Goal: Task Accomplishment & Management: Complete application form

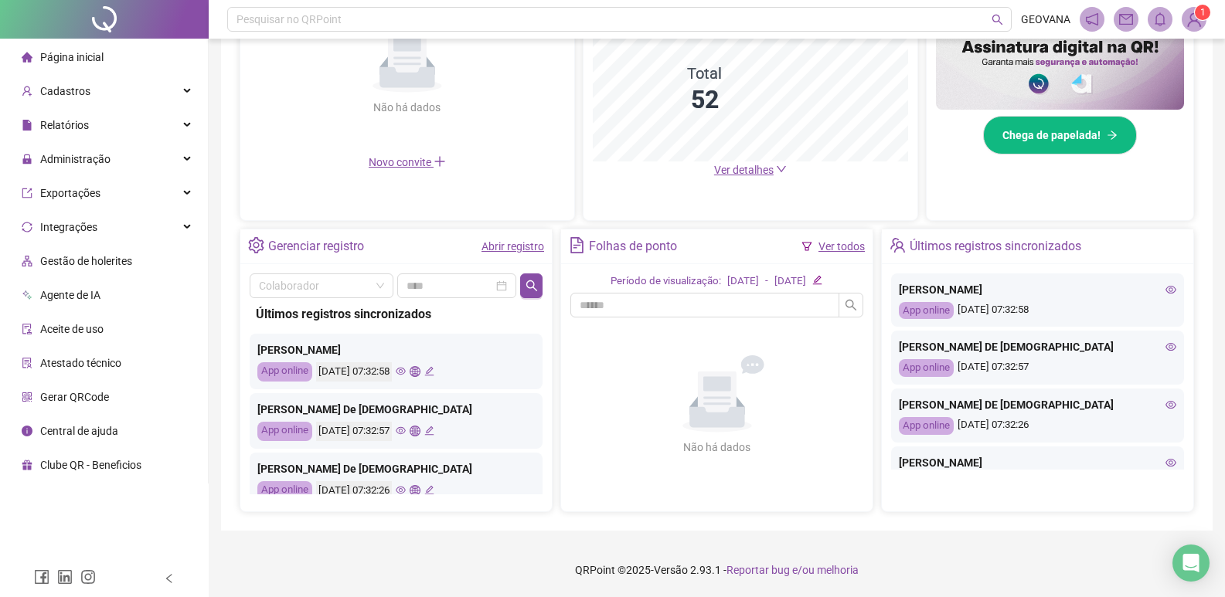
click at [520, 245] on link "Abrir registro" at bounding box center [512, 246] width 63 height 12
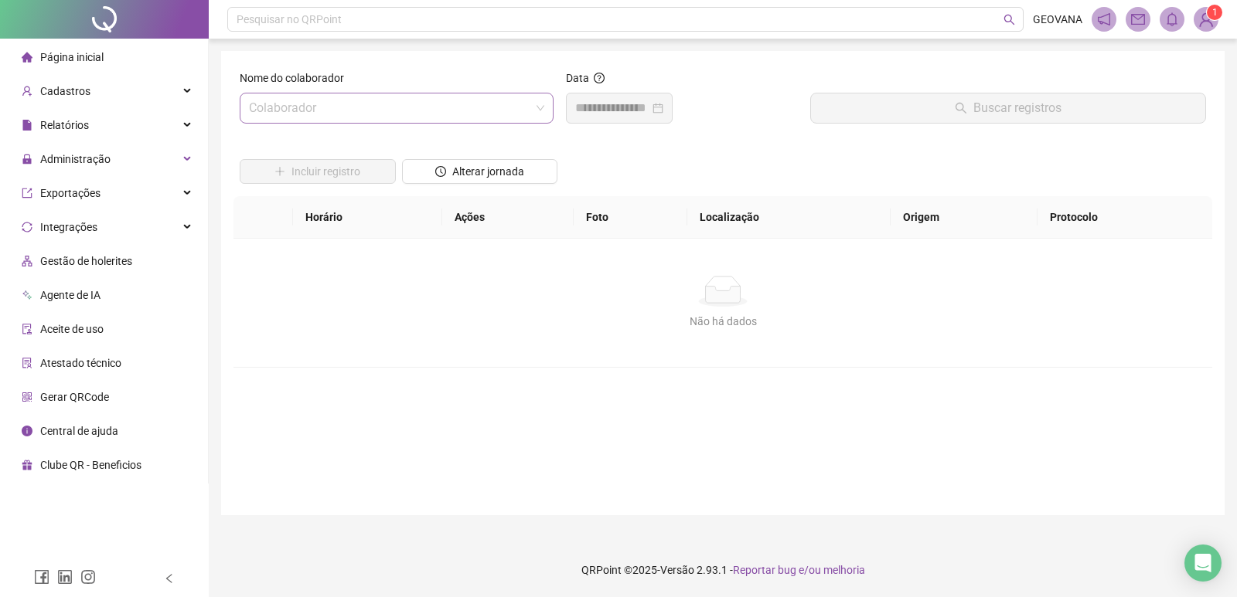
click at [351, 104] on input "search" at bounding box center [389, 108] width 281 height 29
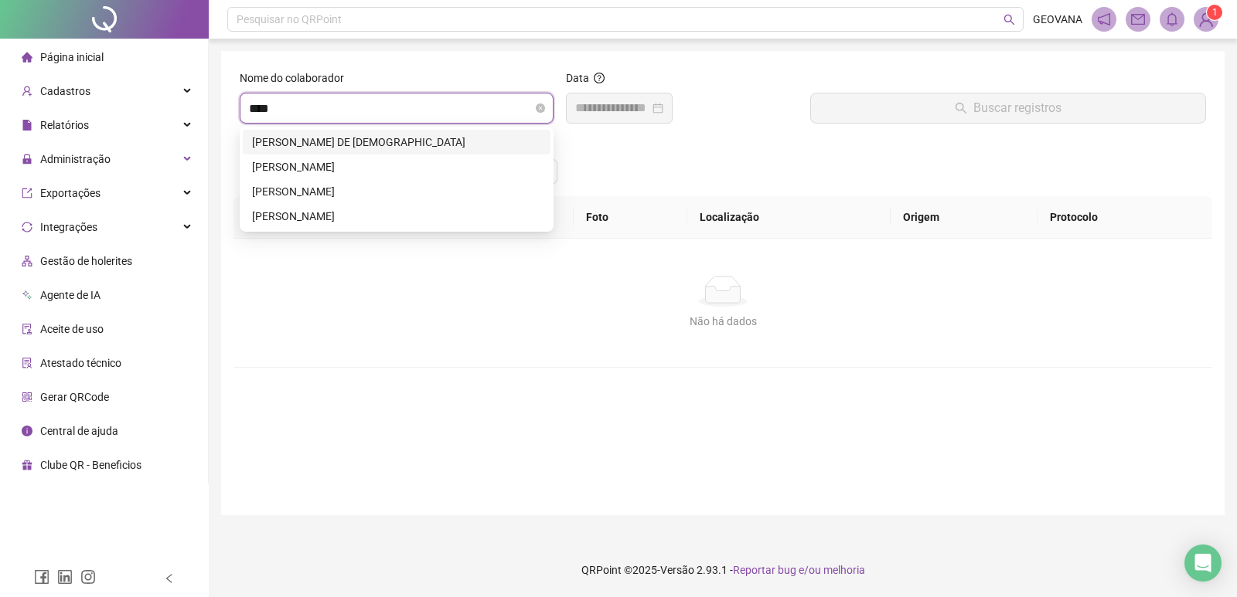
type input "*****"
click at [295, 162] on div "[PERSON_NAME]" at bounding box center [396, 166] width 289 height 17
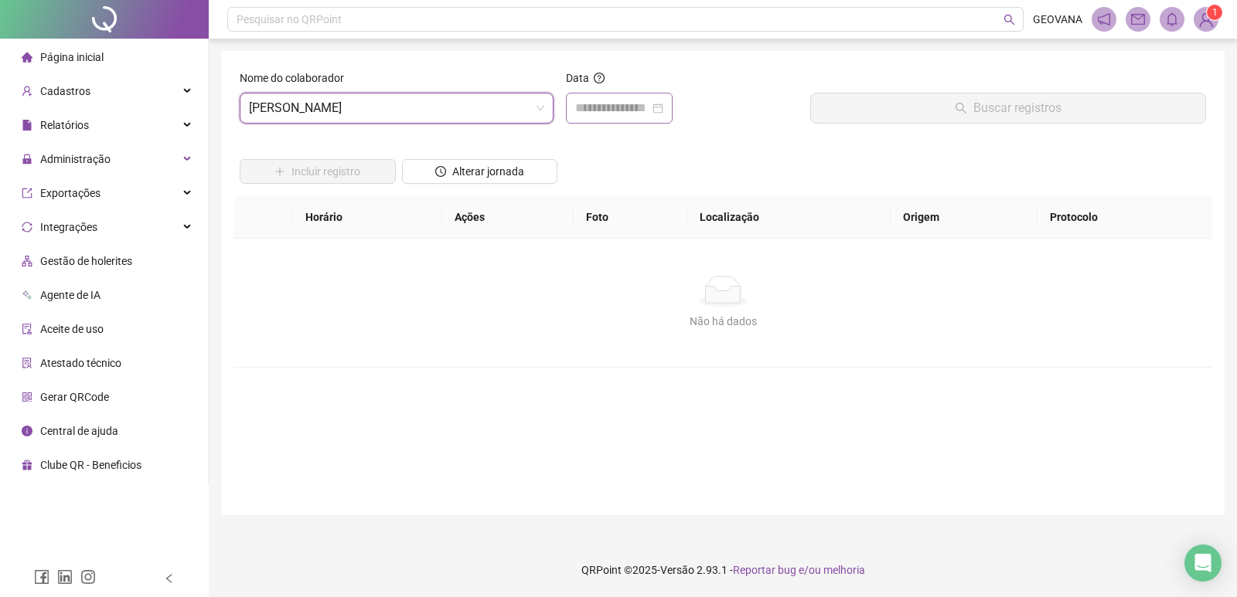
click at [622, 119] on div at bounding box center [619, 108] width 107 height 31
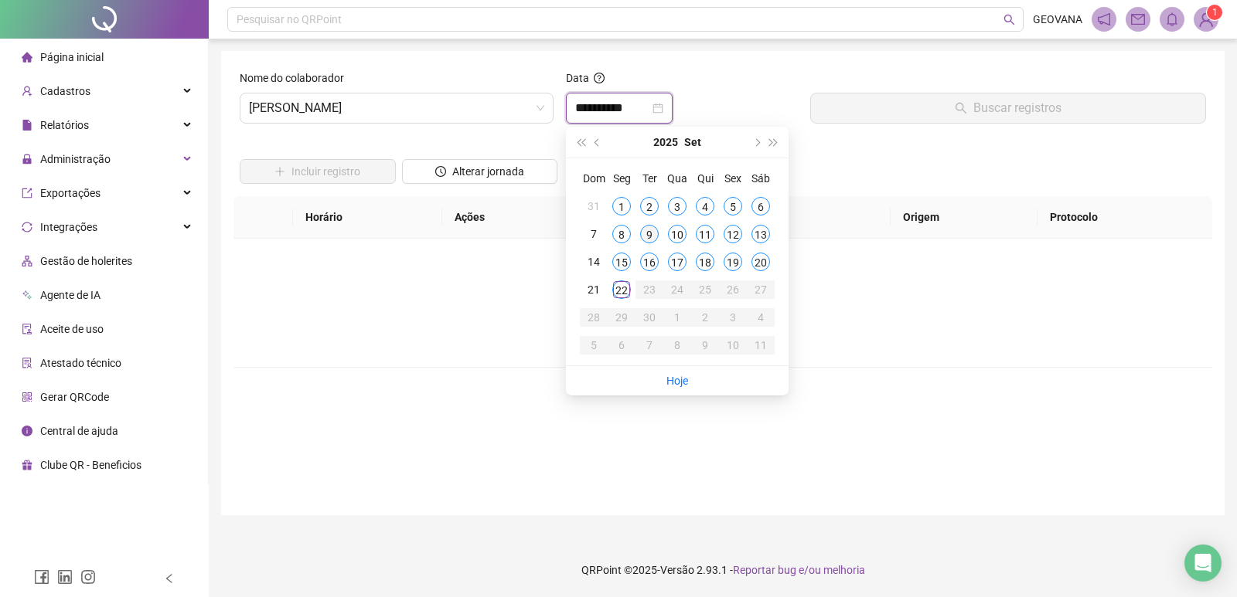
type input "**********"
click at [616, 293] on div "22" at bounding box center [621, 290] width 19 height 19
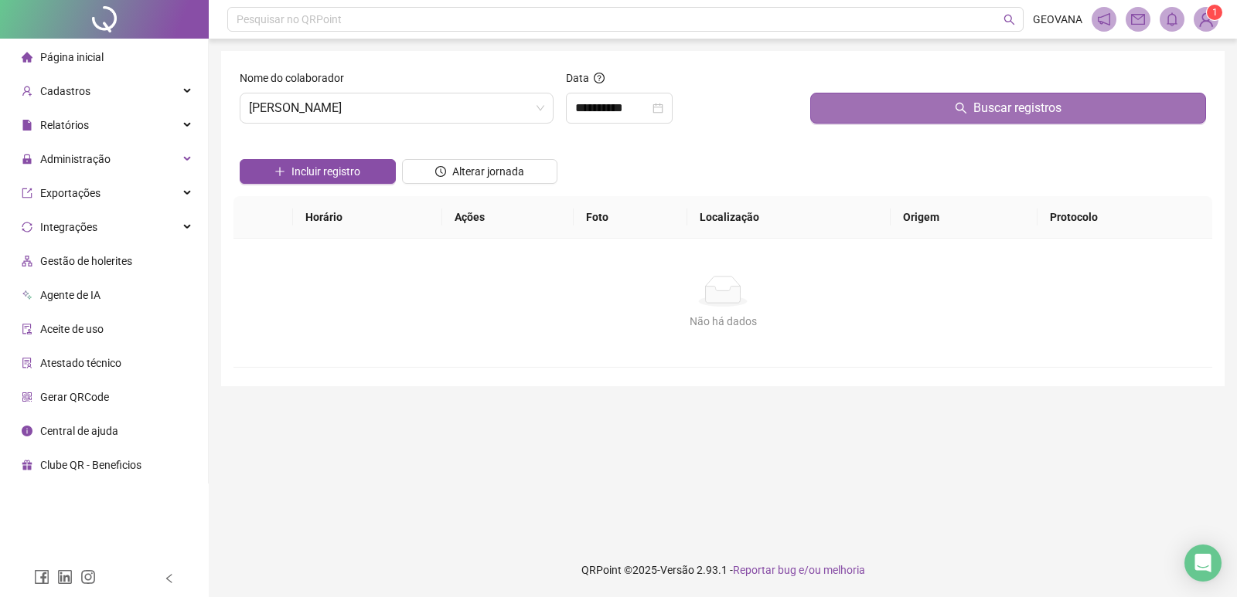
click at [909, 107] on button "Buscar registros" at bounding box center [1008, 108] width 396 height 31
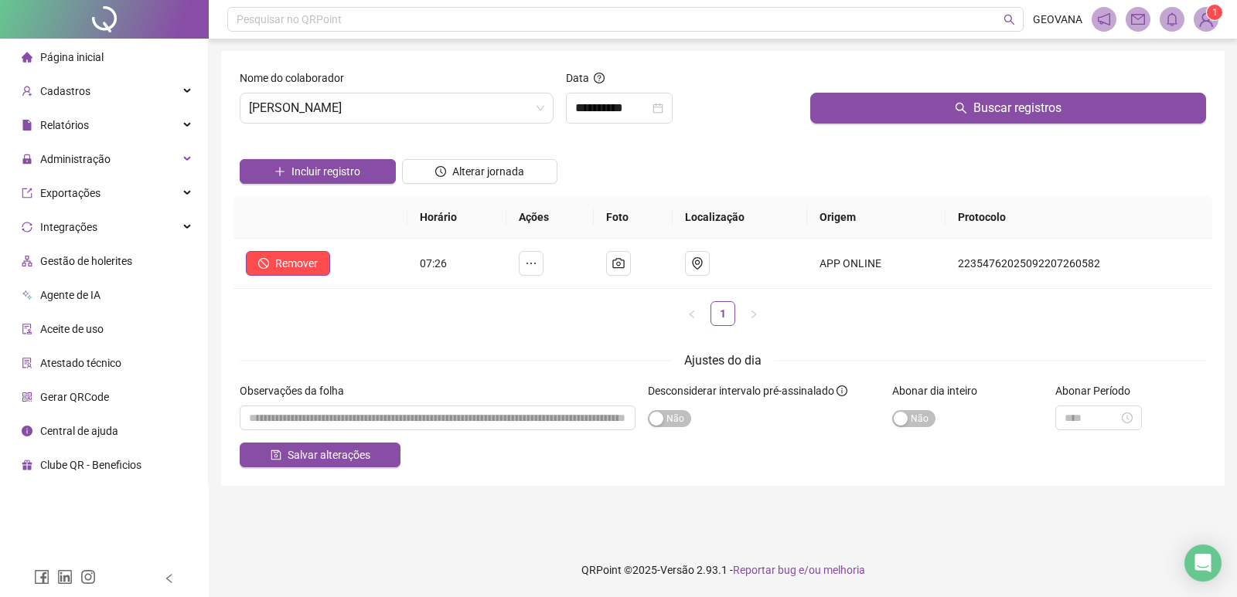
click at [111, 55] on li "Página inicial" at bounding box center [104, 57] width 202 height 31
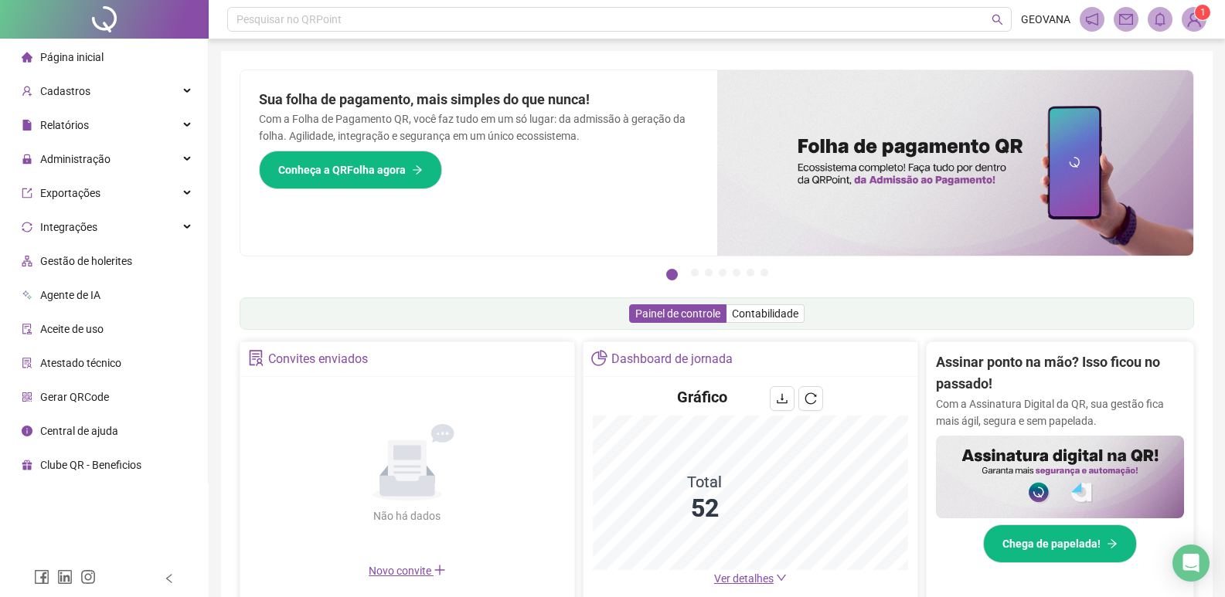
scroll to position [409, 0]
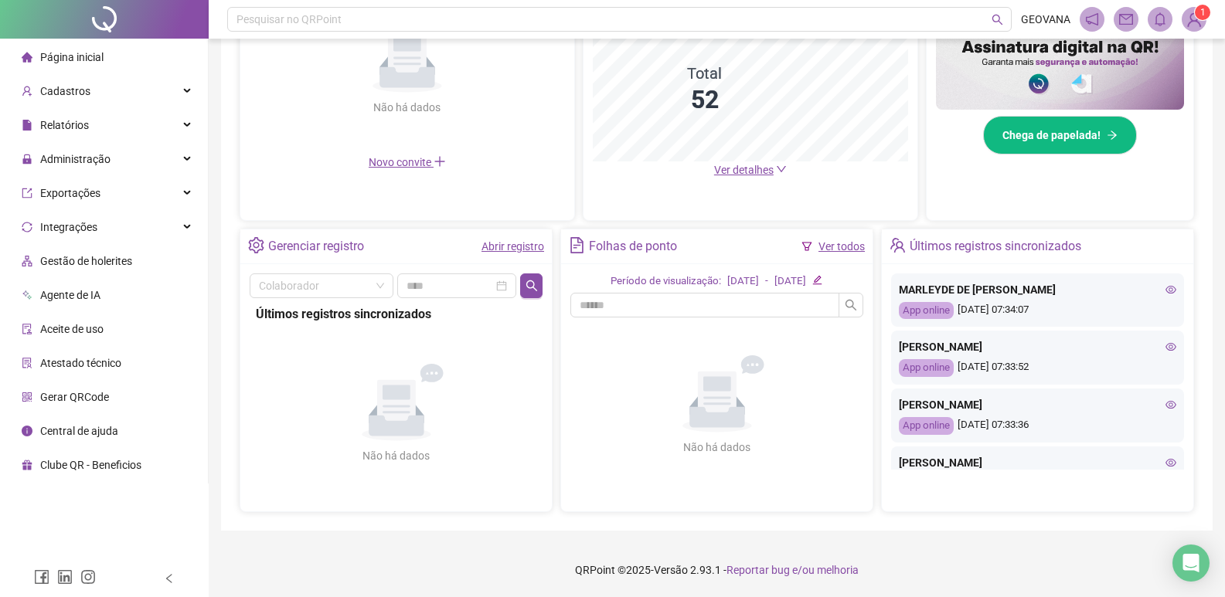
click at [526, 248] on link "Abrir registro" at bounding box center [512, 246] width 63 height 12
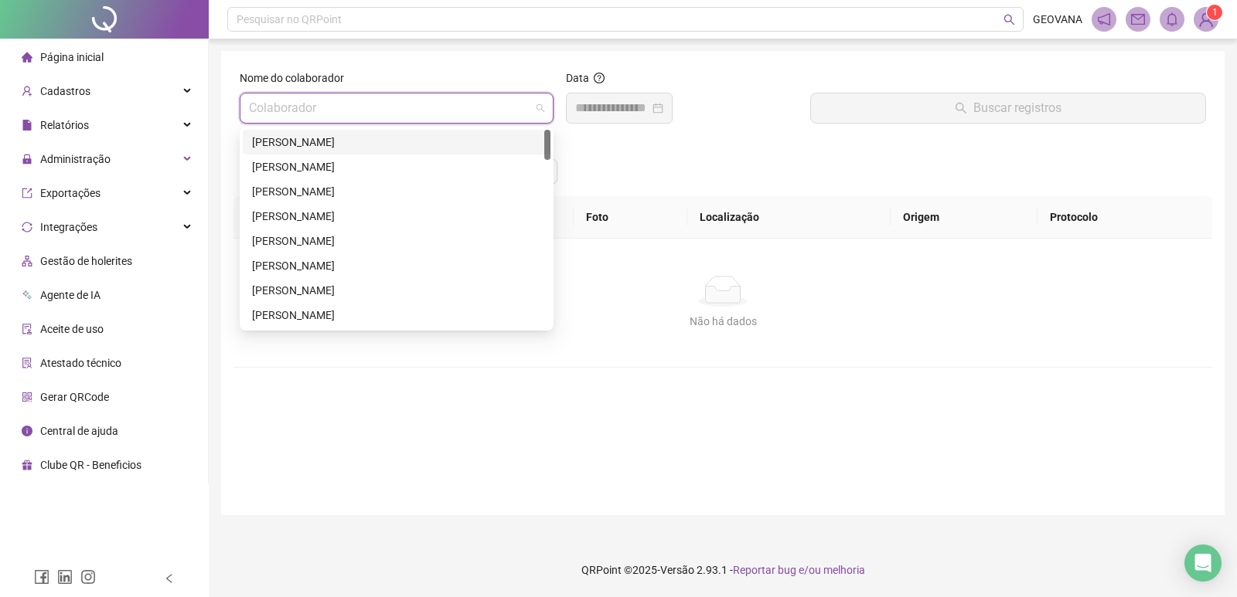
click at [318, 121] on input "search" at bounding box center [389, 108] width 281 height 29
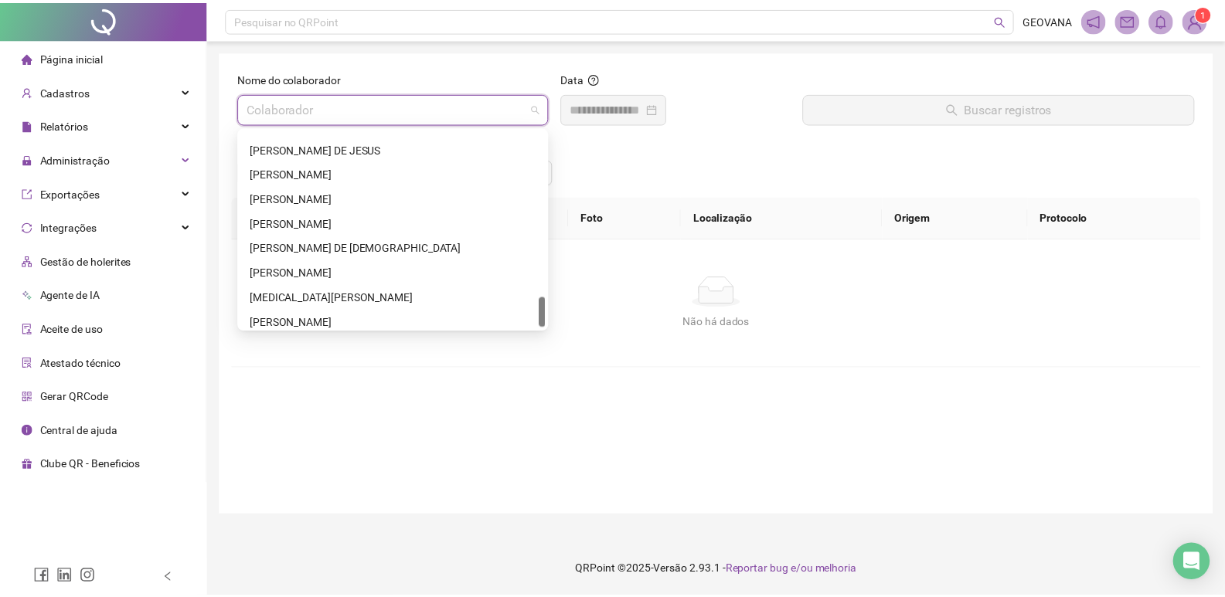
scroll to position [1088, 0]
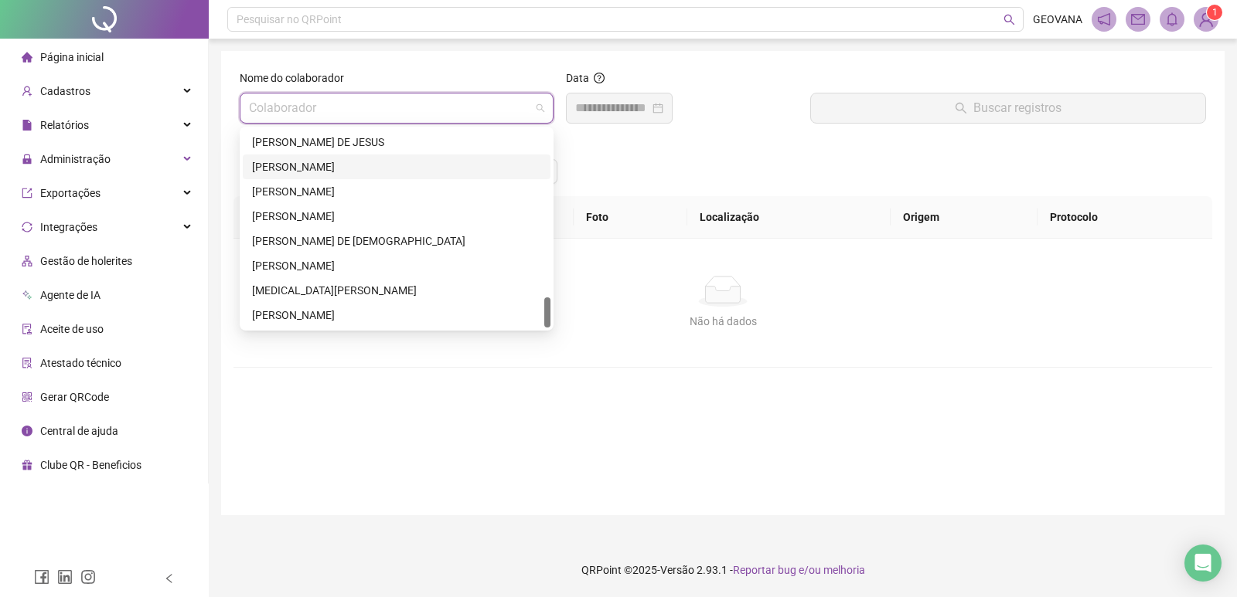
click at [301, 165] on div "[PERSON_NAME]" at bounding box center [396, 166] width 289 height 17
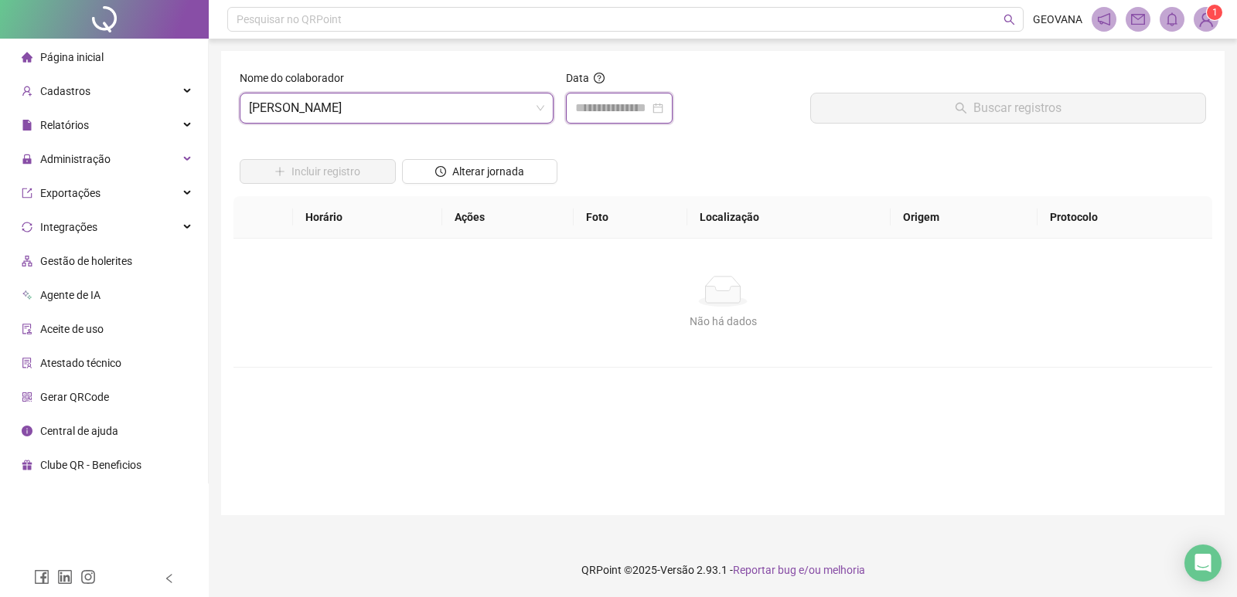
click at [604, 107] on input at bounding box center [612, 108] width 74 height 19
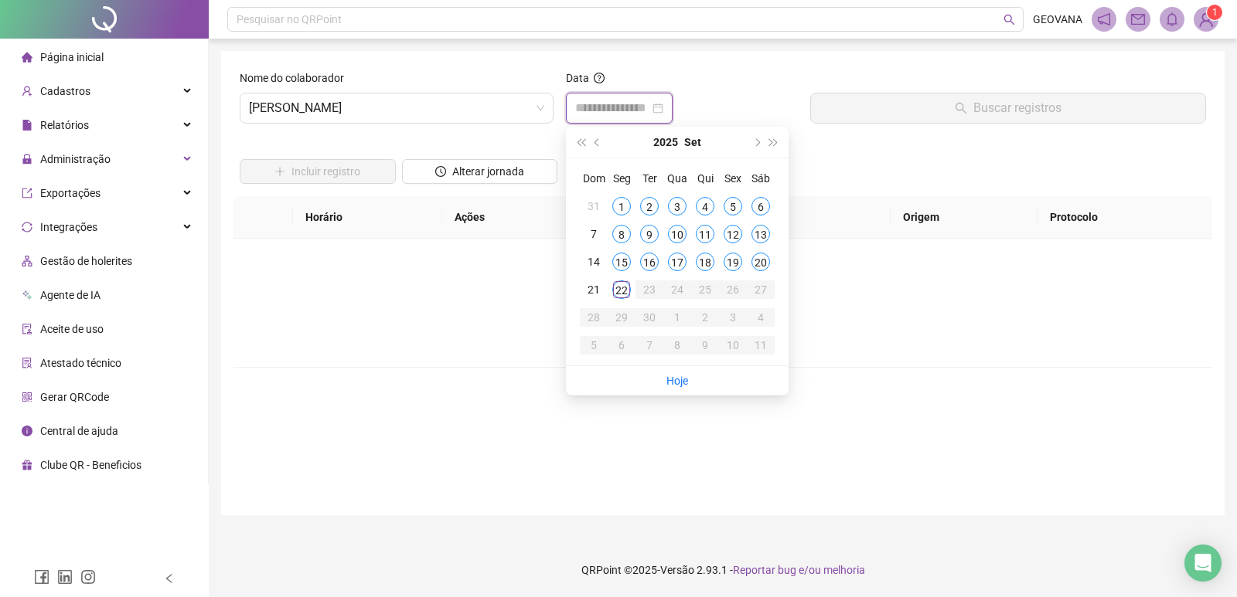
click at [604, 107] on input at bounding box center [612, 108] width 74 height 19
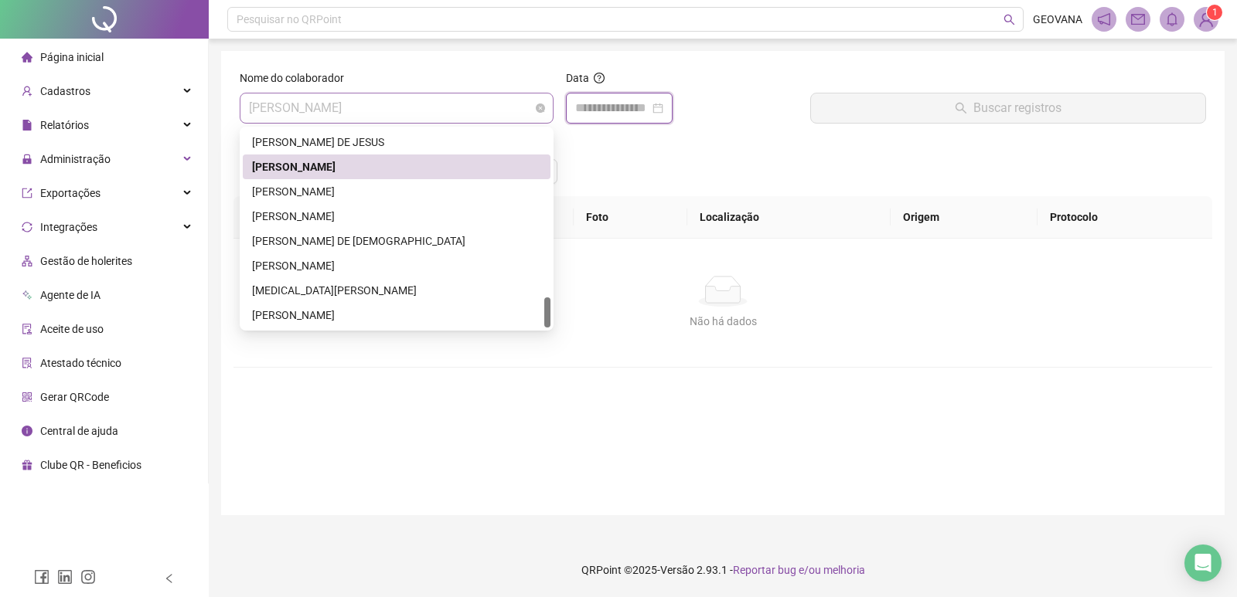
click at [312, 97] on span "[PERSON_NAME]" at bounding box center [396, 108] width 295 height 29
click at [295, 226] on div "[PERSON_NAME]" at bounding box center [397, 216] width 308 height 25
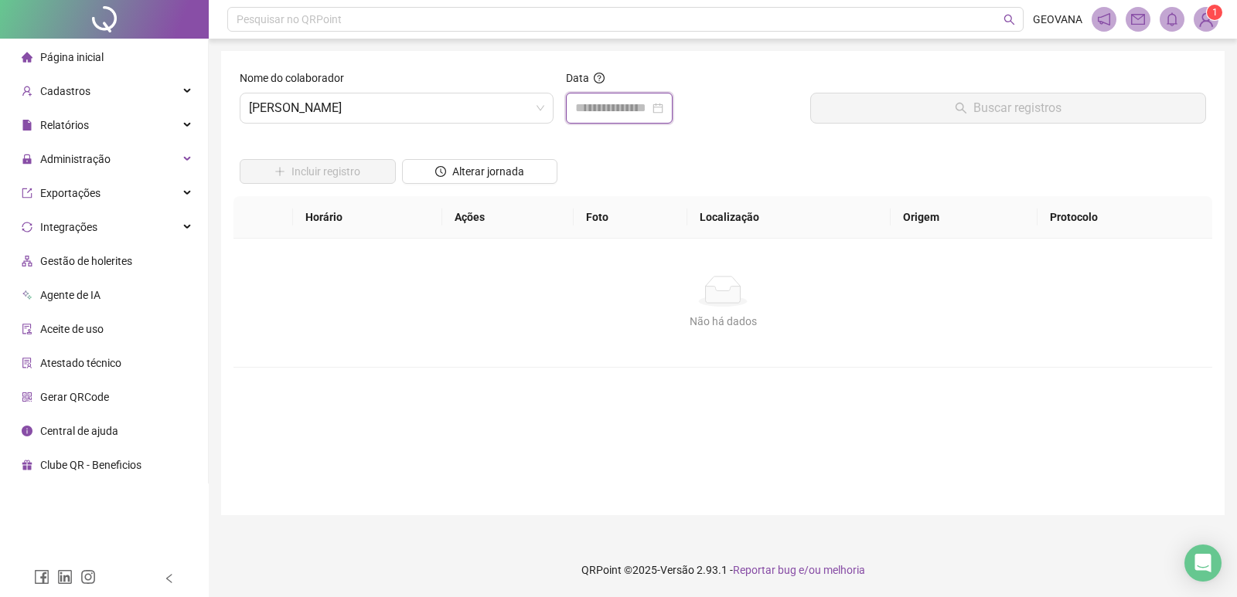
click at [583, 99] on input at bounding box center [612, 108] width 74 height 19
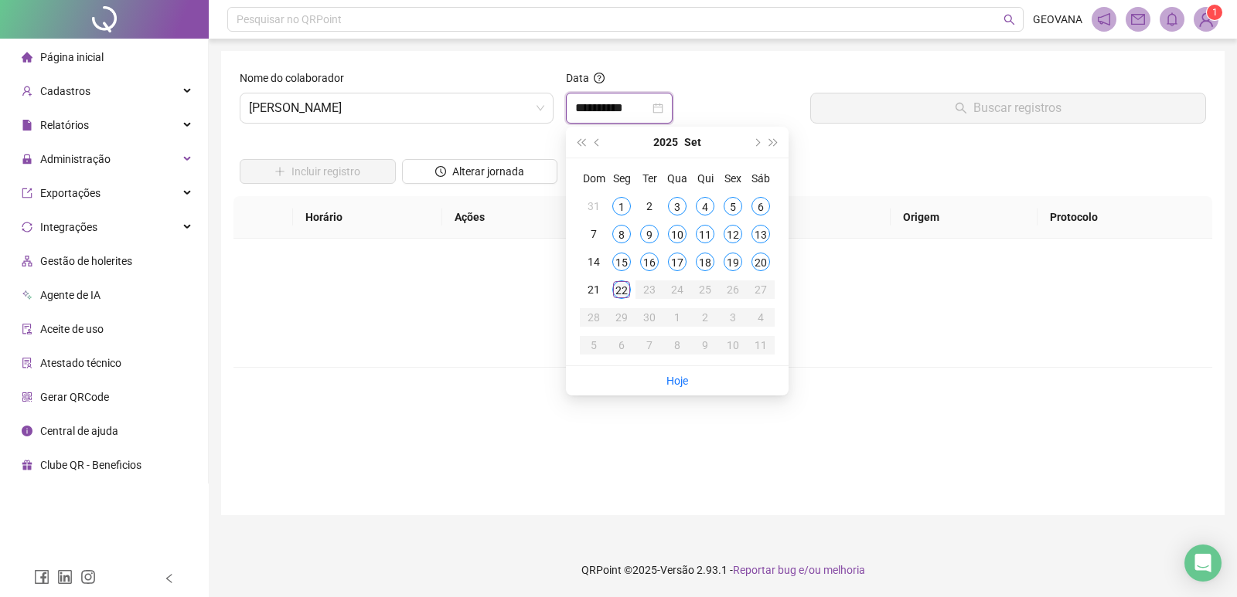
type input "**********"
click at [619, 286] on div "22" at bounding box center [621, 290] width 19 height 19
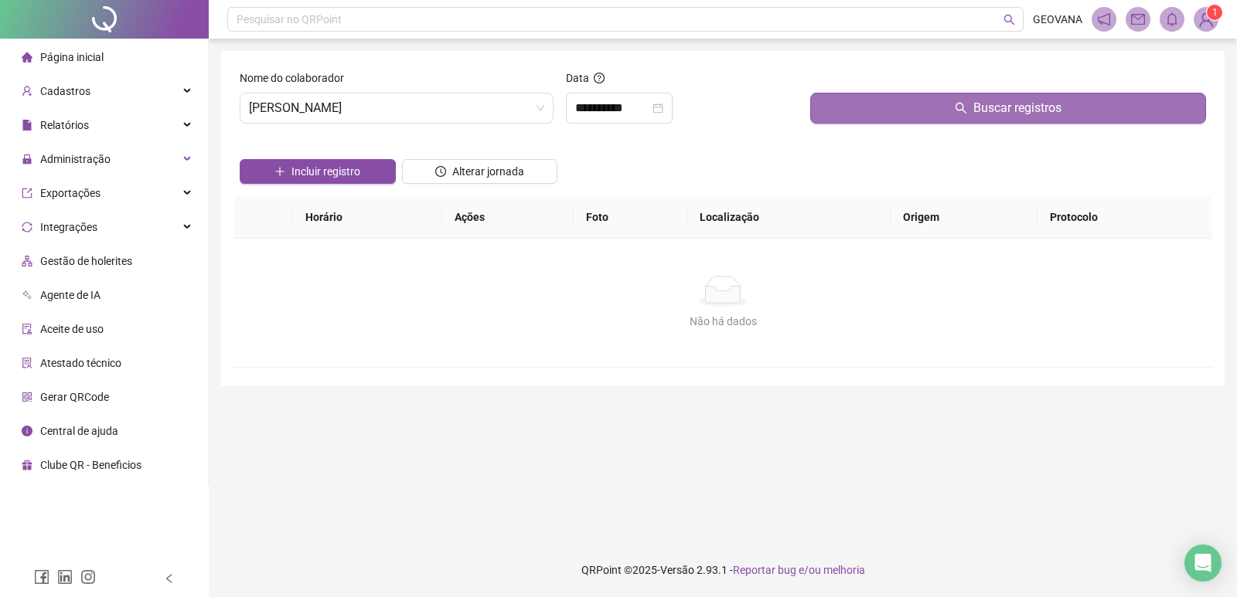
click at [843, 113] on button "Buscar registros" at bounding box center [1008, 108] width 396 height 31
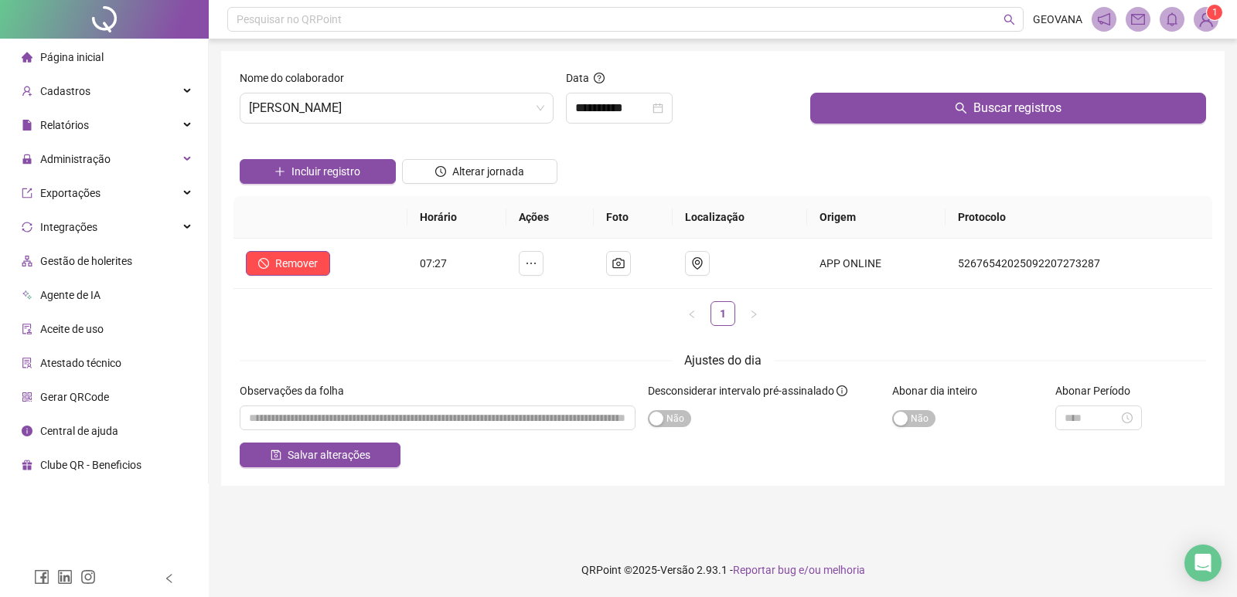
click at [65, 48] on div "Página inicial" at bounding box center [63, 57] width 82 height 31
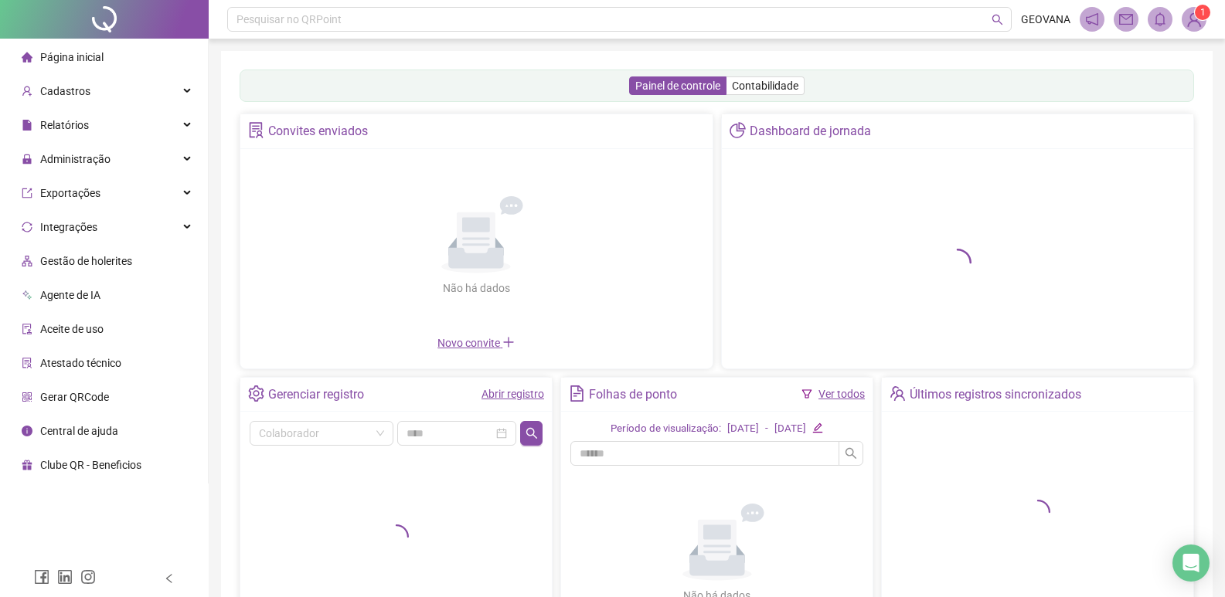
click at [69, 53] on span "Página inicial" at bounding box center [71, 57] width 63 height 12
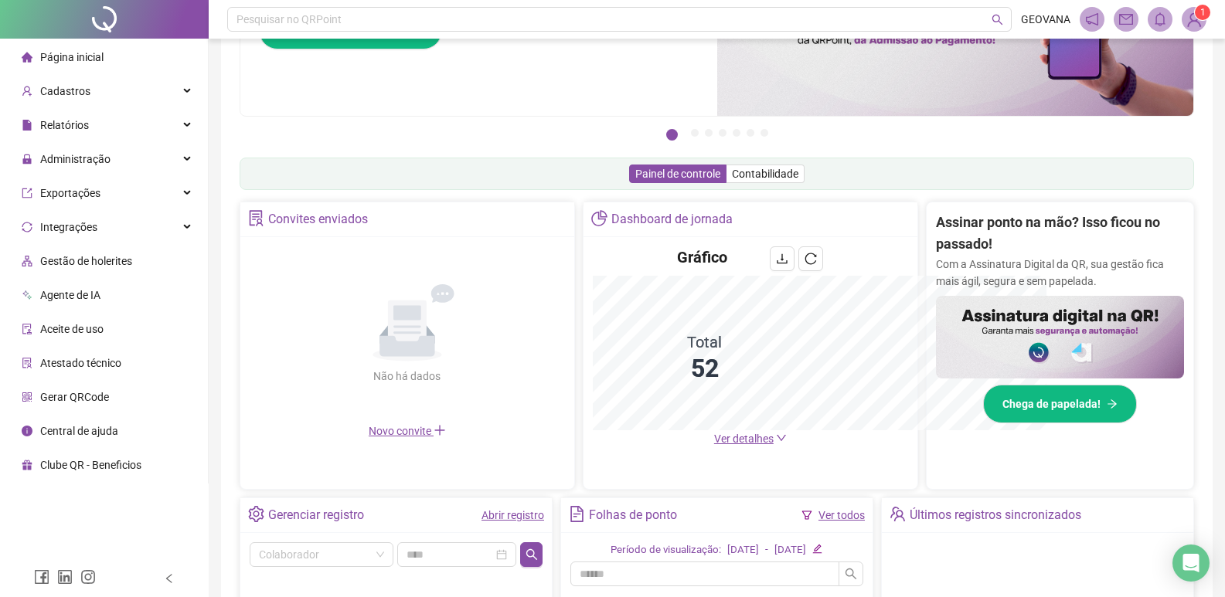
scroll to position [368, 0]
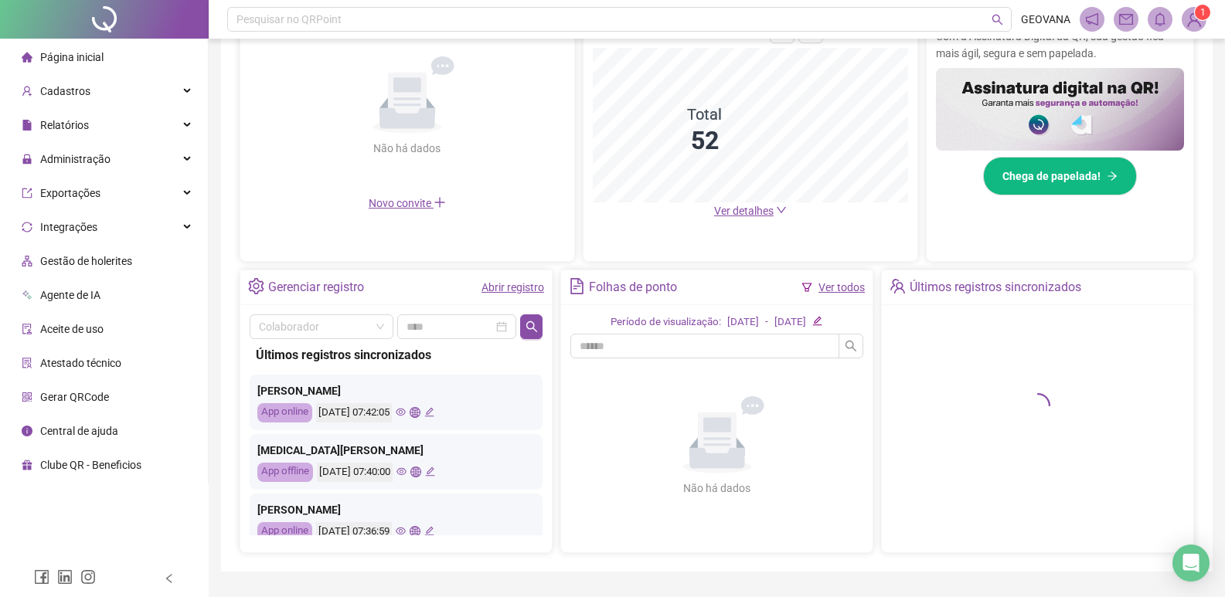
click at [53, 53] on span "Página inicial" at bounding box center [71, 57] width 63 height 12
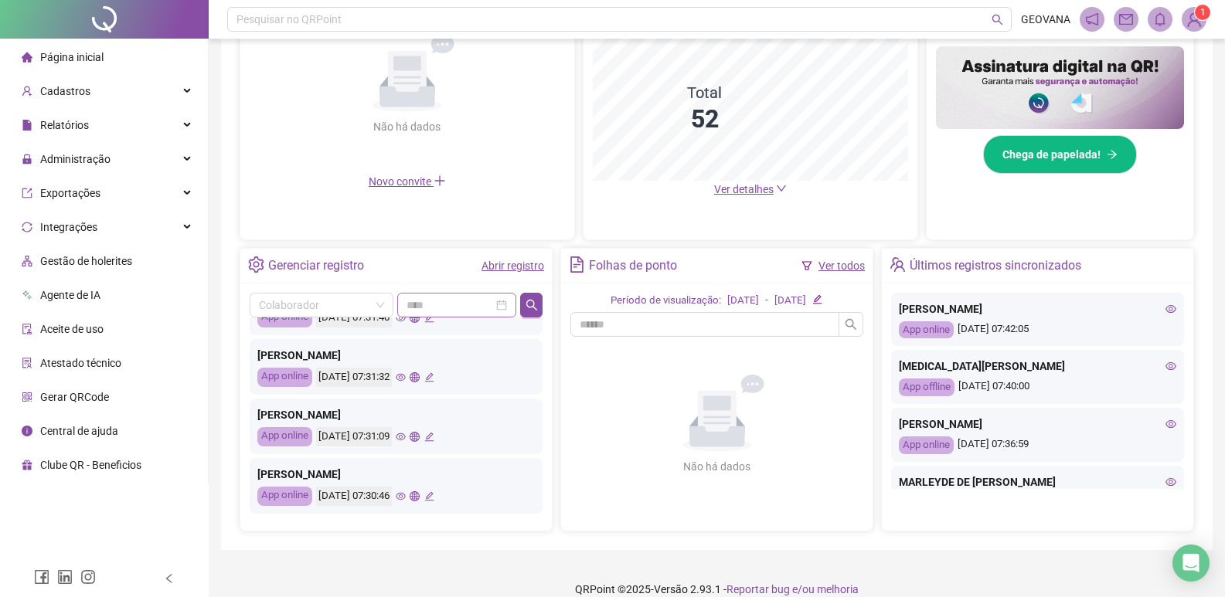
scroll to position [409, 0]
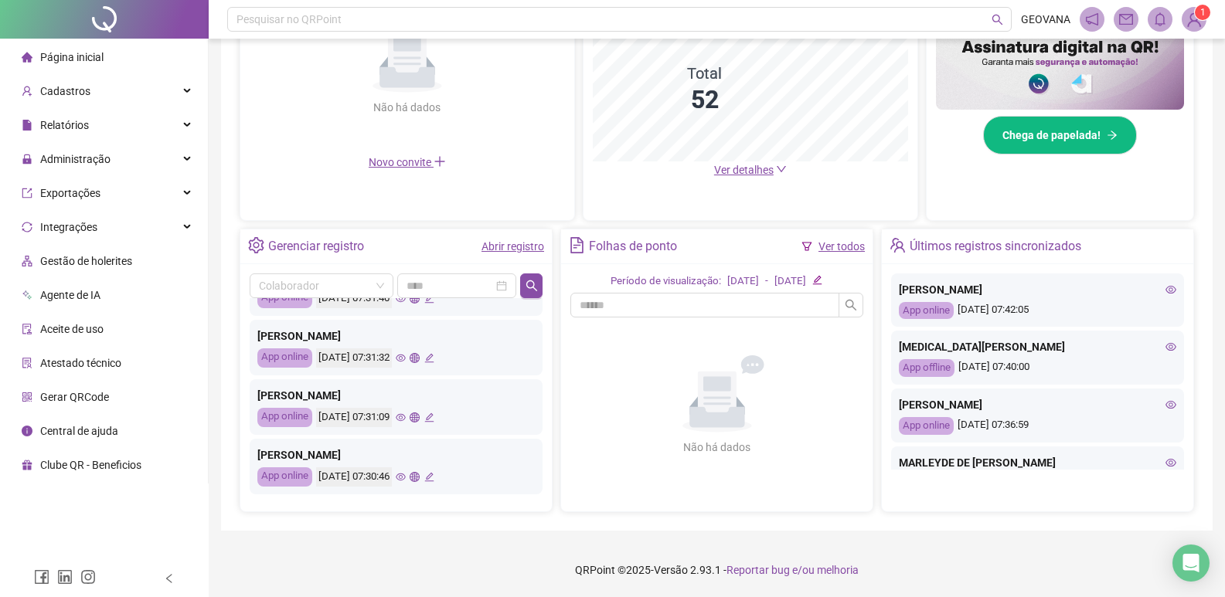
click at [495, 248] on link "Abrir registro" at bounding box center [512, 246] width 63 height 12
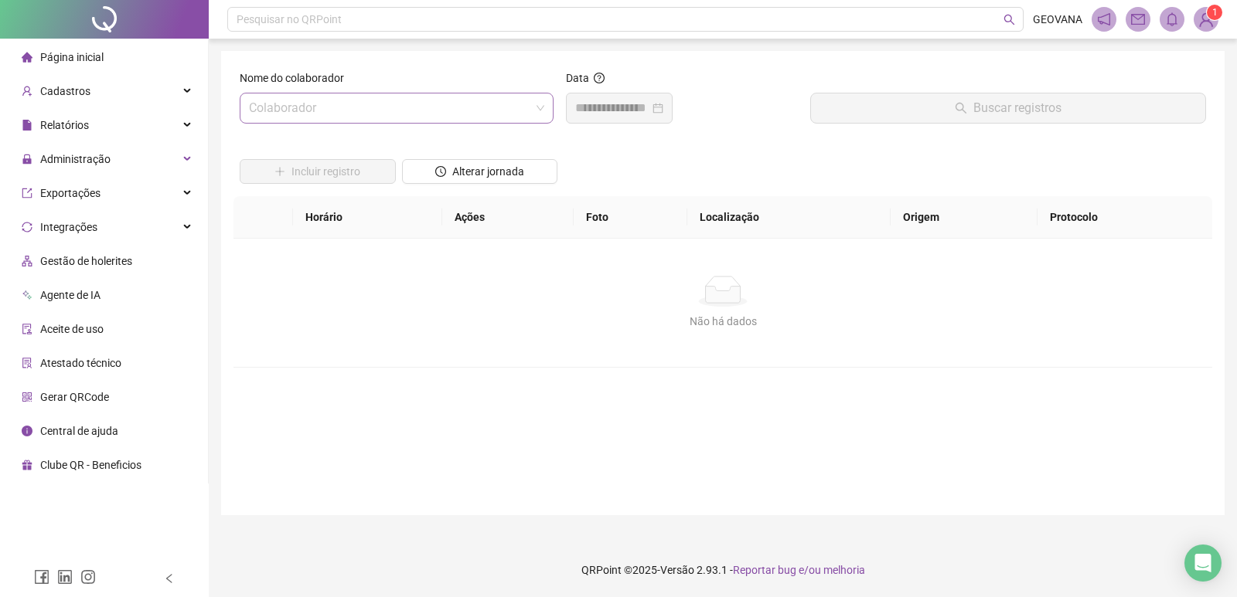
click at [325, 106] on input "search" at bounding box center [389, 108] width 281 height 29
click at [363, 91] on div "Nome do colaborador" at bounding box center [397, 81] width 314 height 23
click at [328, 97] on input "search" at bounding box center [389, 108] width 281 height 29
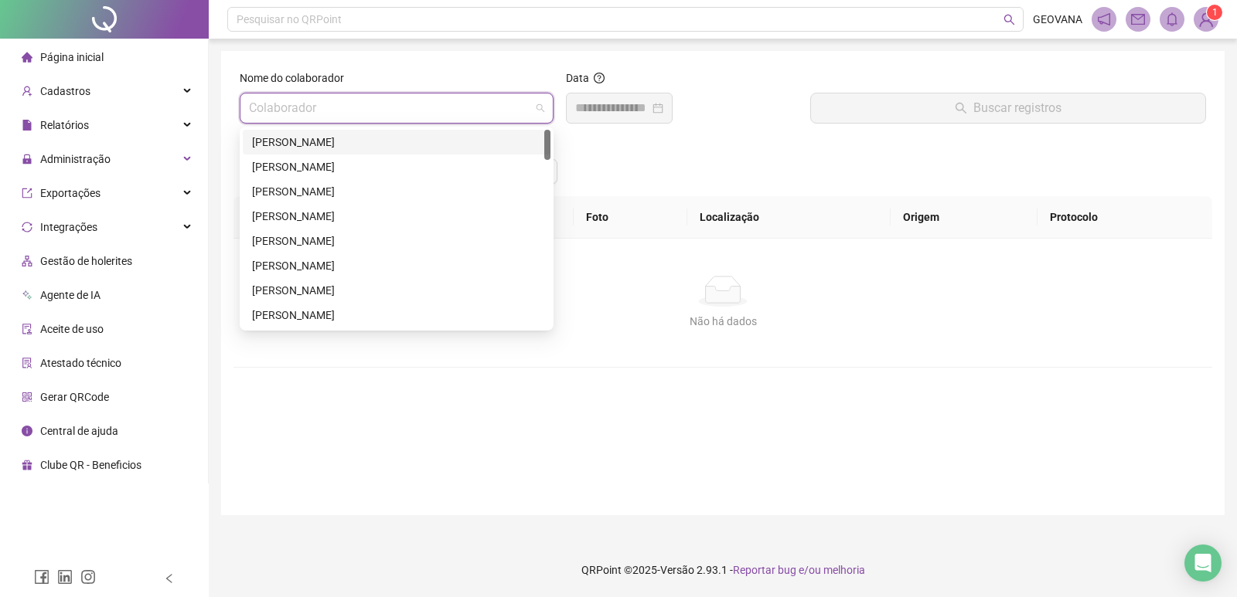
click at [312, 140] on div "[PERSON_NAME]" at bounding box center [396, 142] width 289 height 17
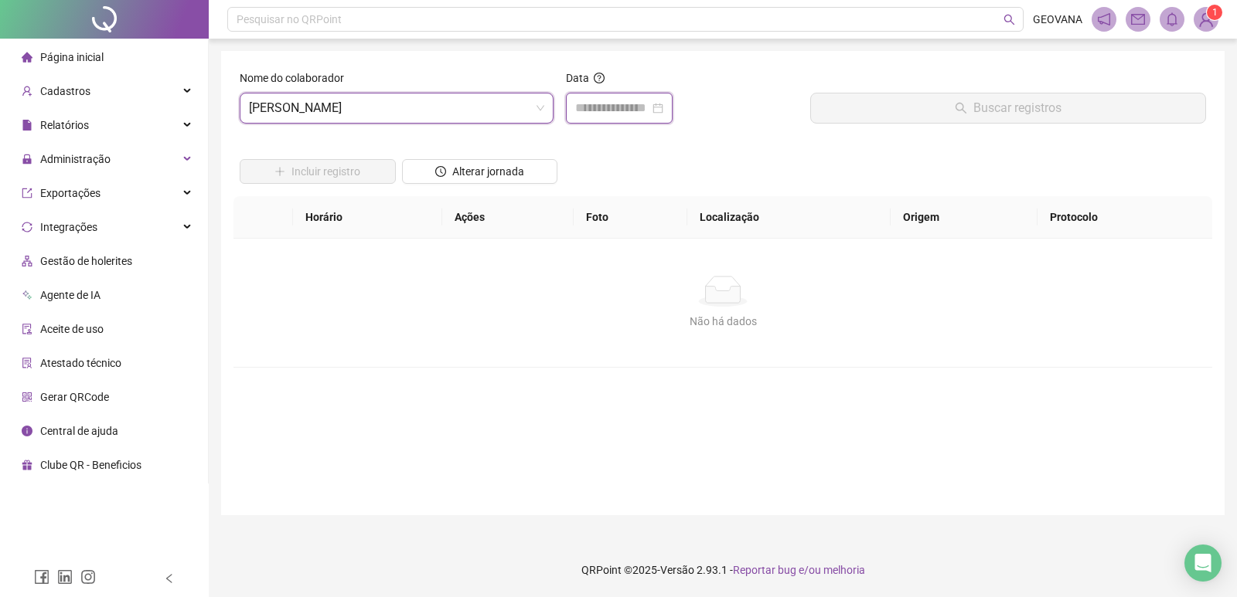
click at [599, 111] on input at bounding box center [612, 108] width 74 height 19
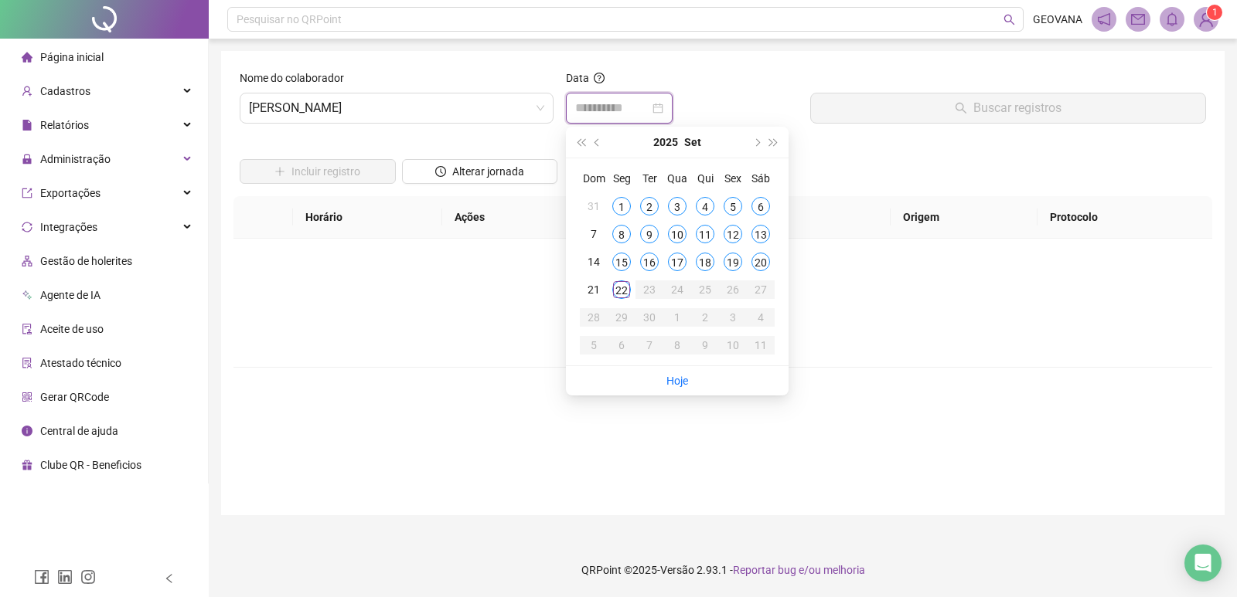
type input "**********"
click at [403, 101] on span "[PERSON_NAME]" at bounding box center [396, 108] width 295 height 29
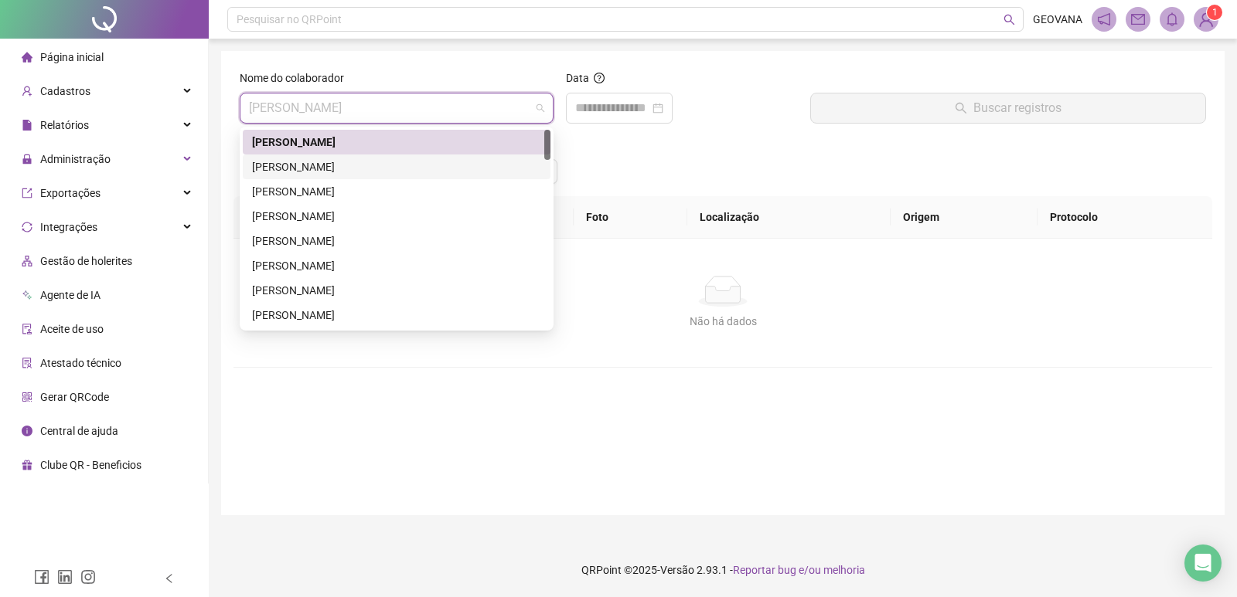
click at [278, 168] on div "[PERSON_NAME]" at bounding box center [396, 166] width 289 height 17
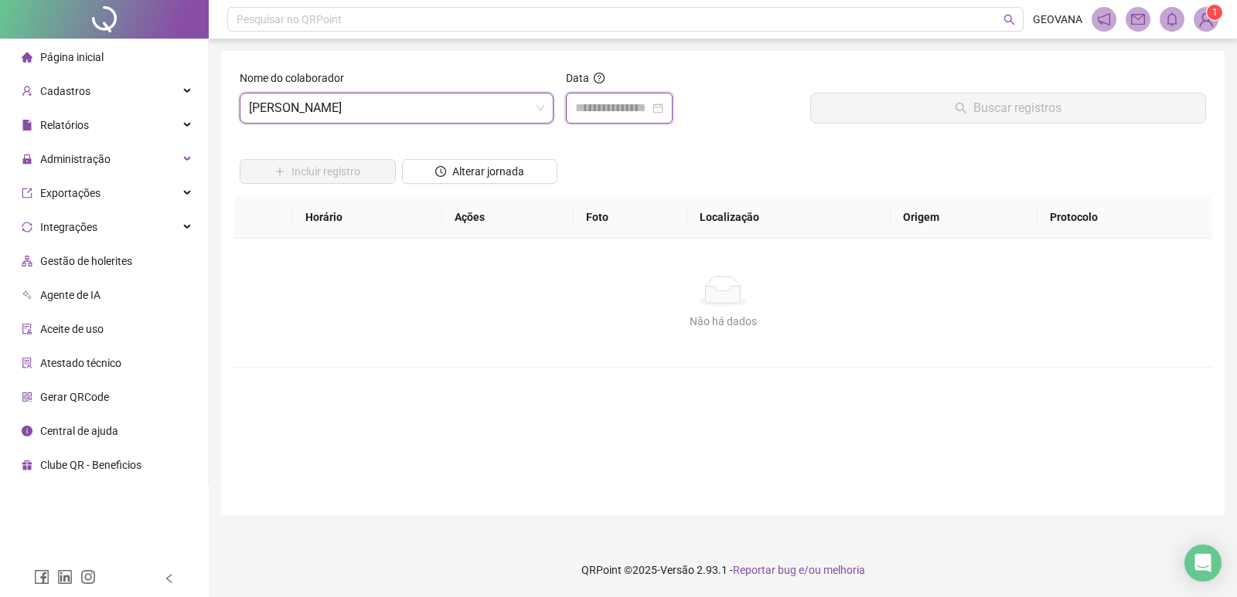
click at [634, 111] on input at bounding box center [612, 108] width 74 height 19
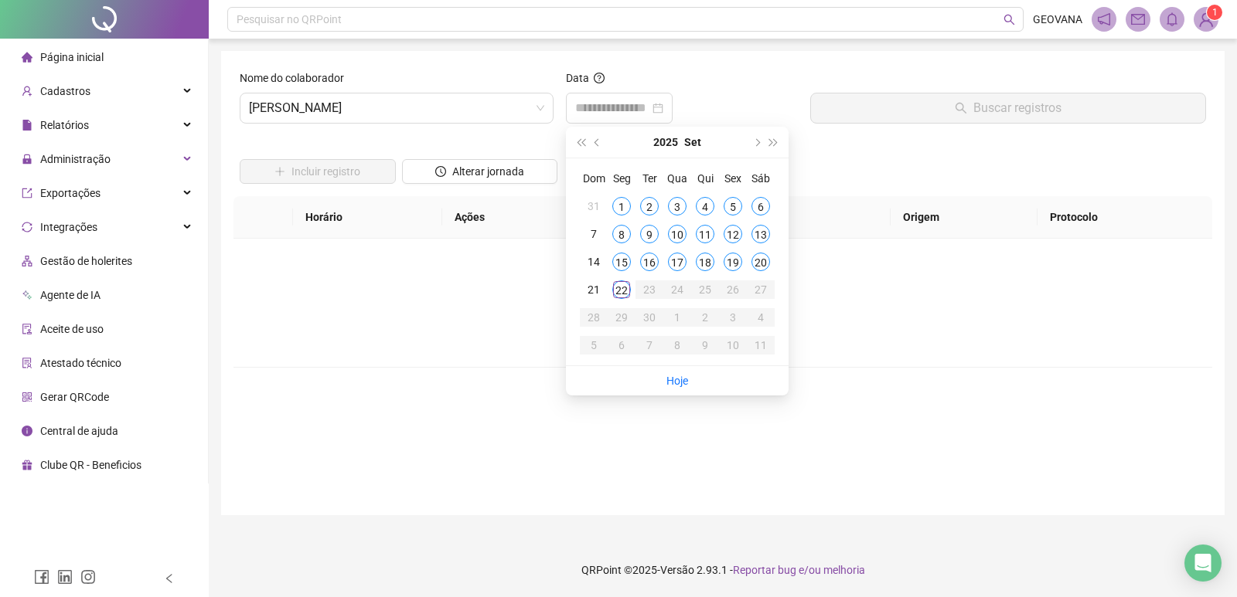
click at [822, 73] on label at bounding box center [816, 78] width 12 height 17
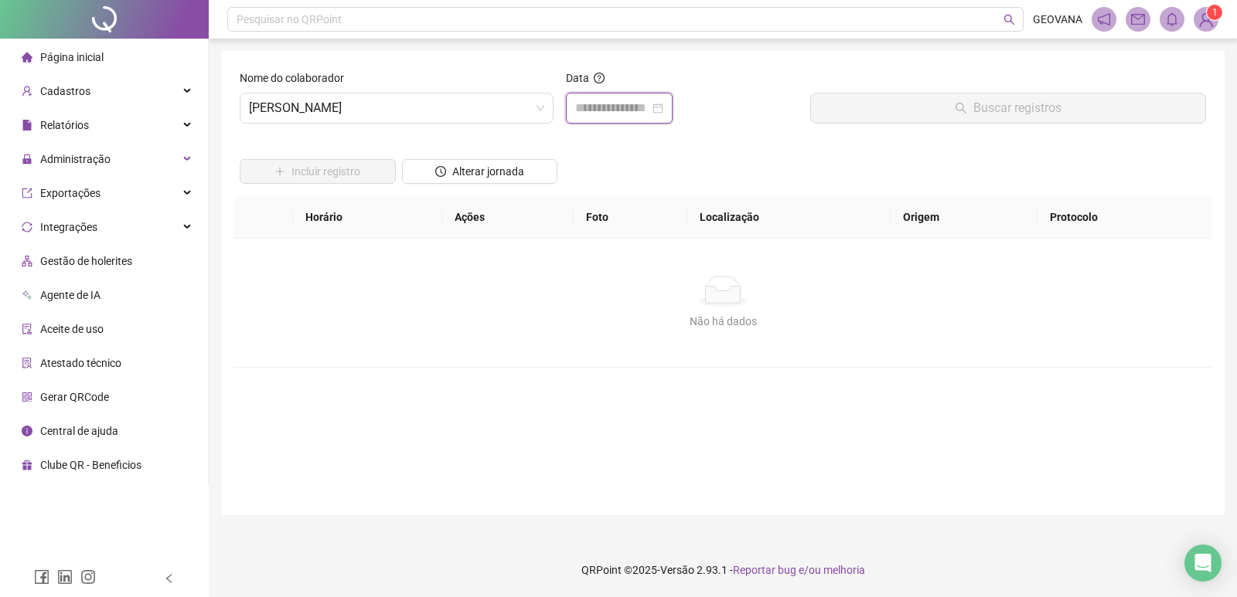
click at [638, 107] on input at bounding box center [612, 108] width 74 height 19
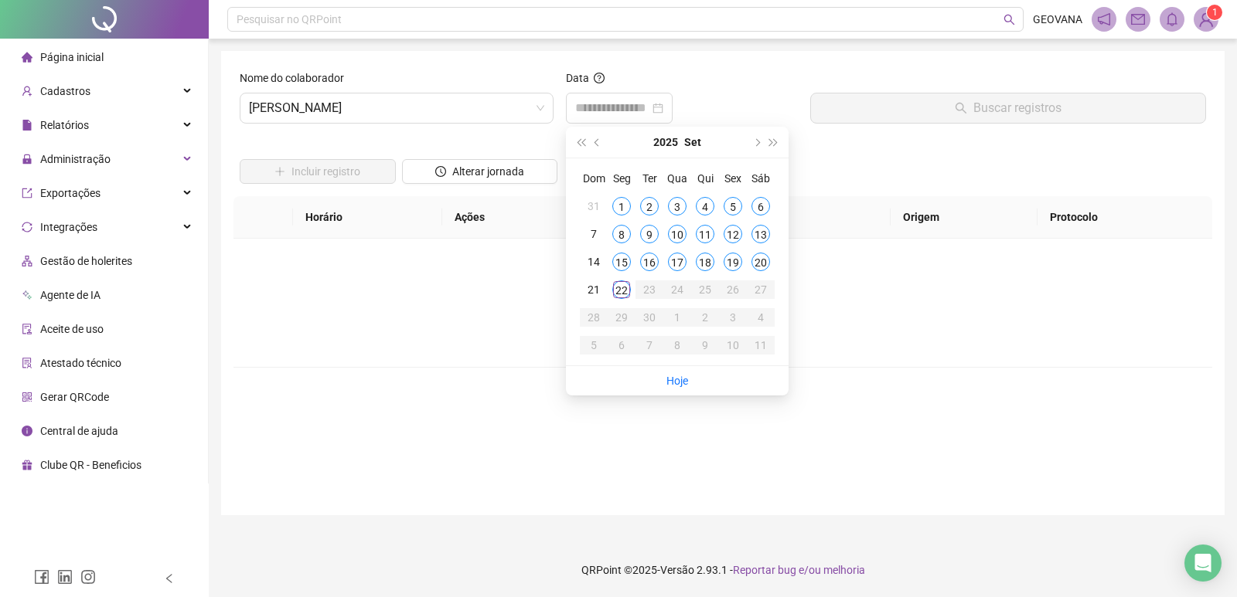
click at [859, 363] on div "Não há dados Não há dados" at bounding box center [722, 303] width 978 height 128
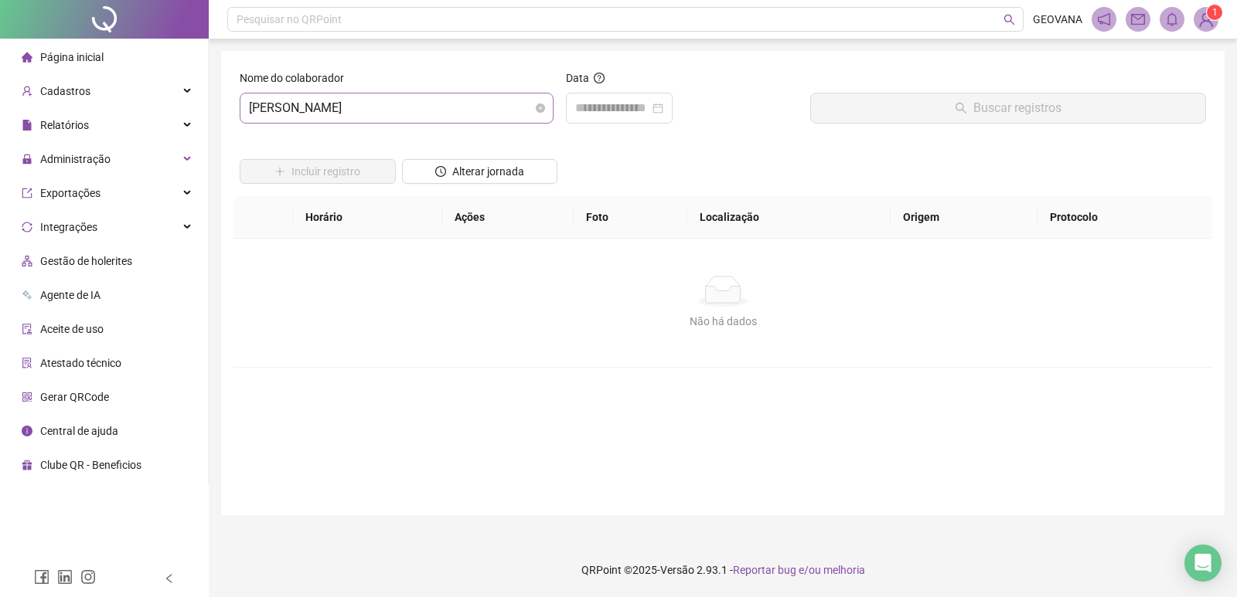
click at [296, 111] on span "[PERSON_NAME]" at bounding box center [396, 108] width 295 height 29
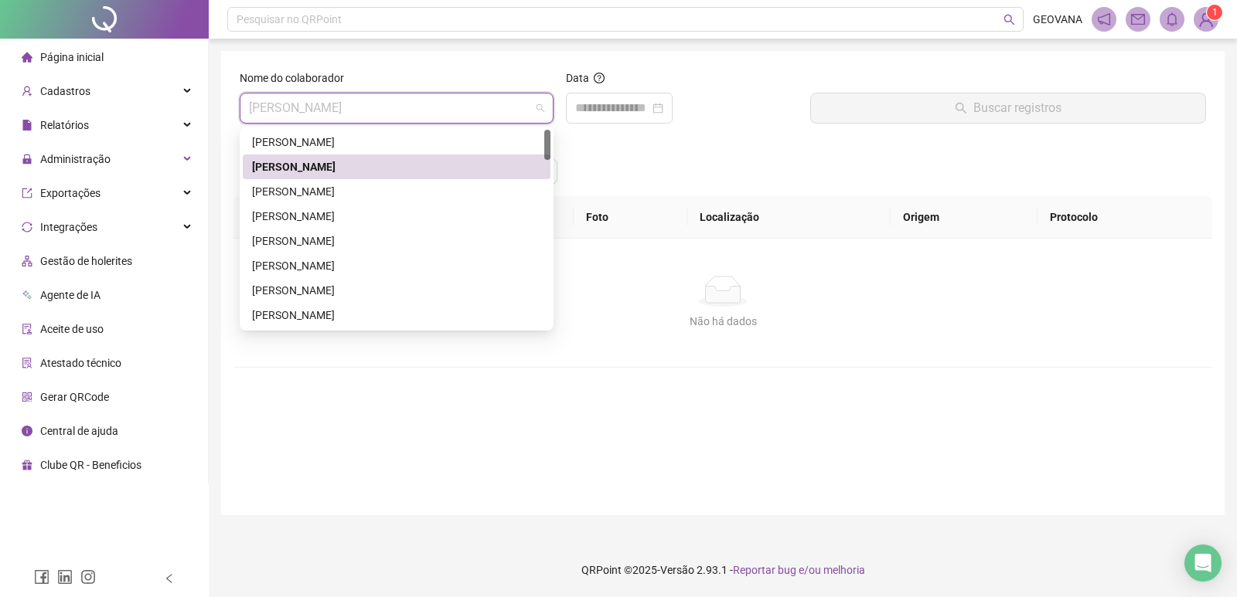
click at [257, 162] on div "[PERSON_NAME]" at bounding box center [396, 166] width 289 height 17
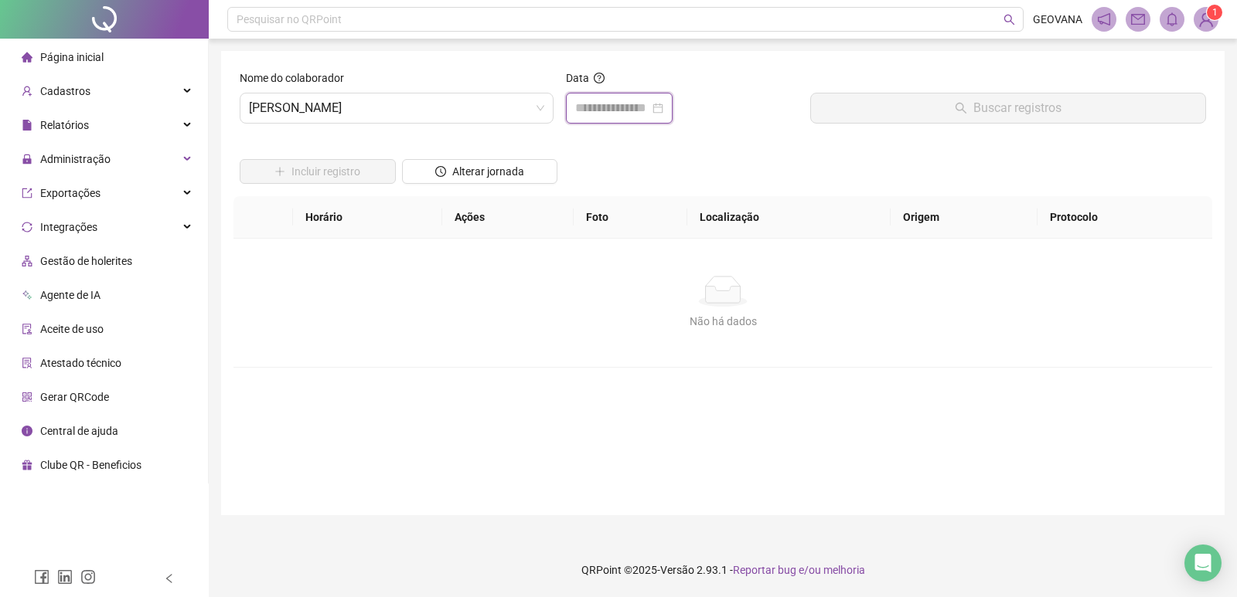
click at [644, 104] on input at bounding box center [612, 108] width 74 height 19
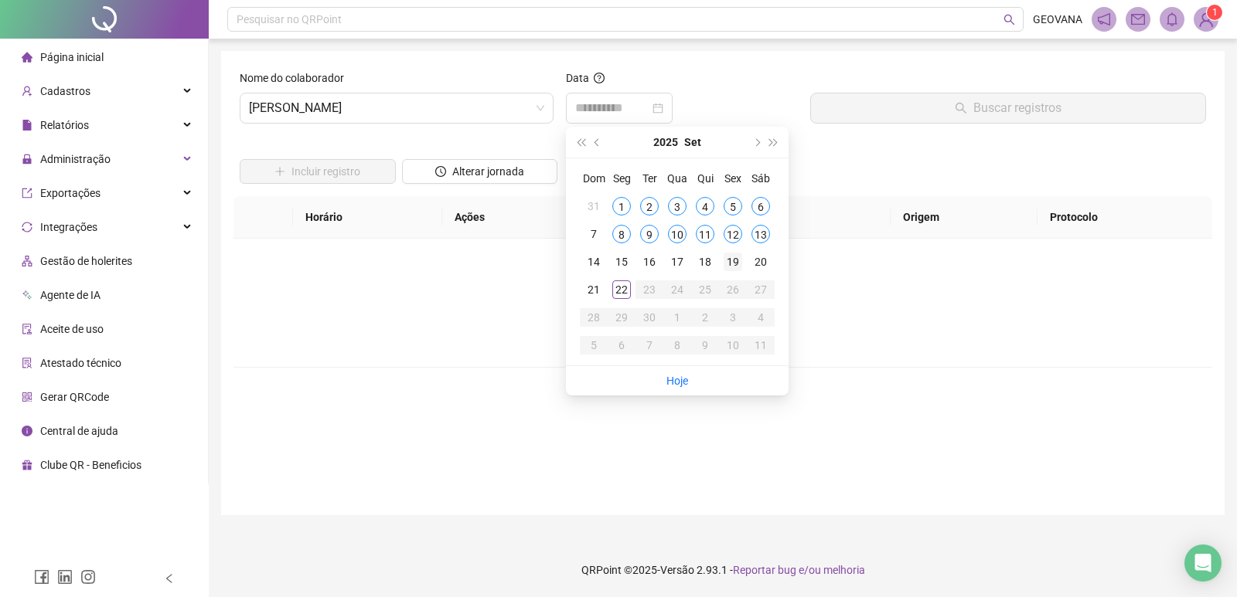
click at [731, 263] on div "19" at bounding box center [732, 262] width 19 height 19
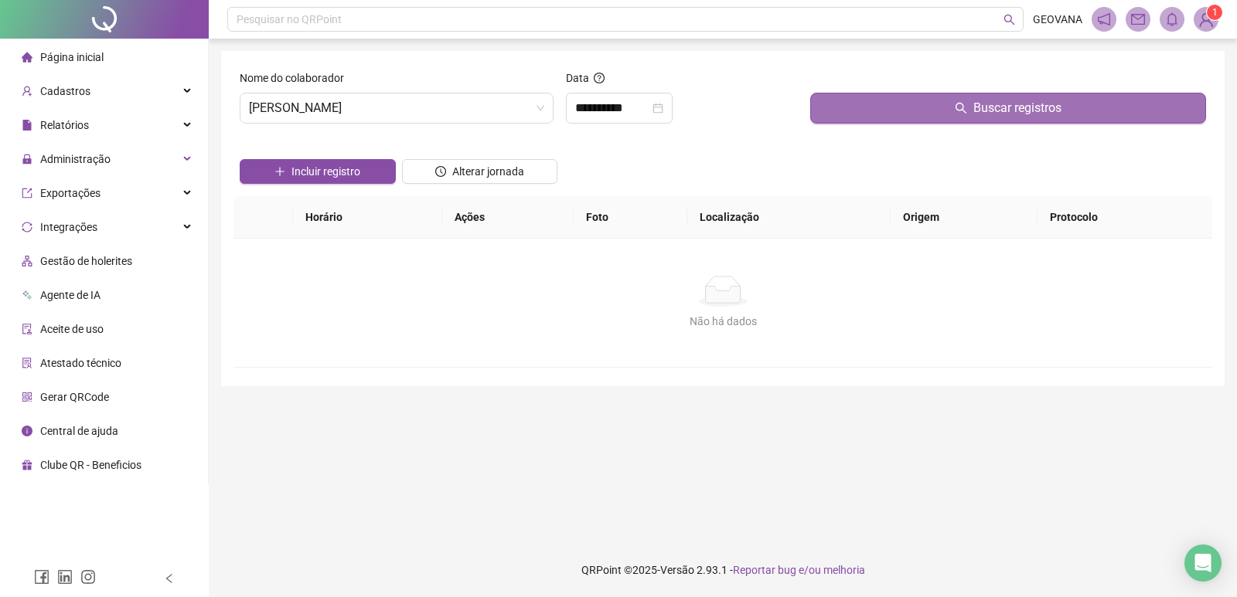
click at [897, 103] on button "Buscar registros" at bounding box center [1008, 108] width 396 height 31
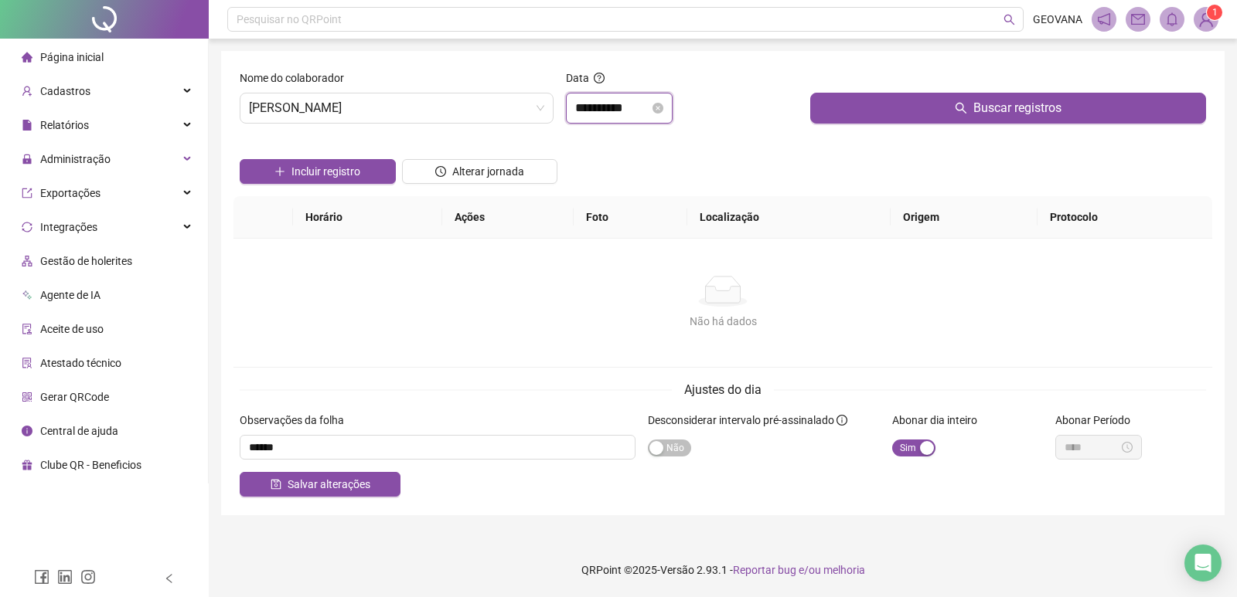
click at [632, 104] on input "**********" at bounding box center [612, 108] width 74 height 19
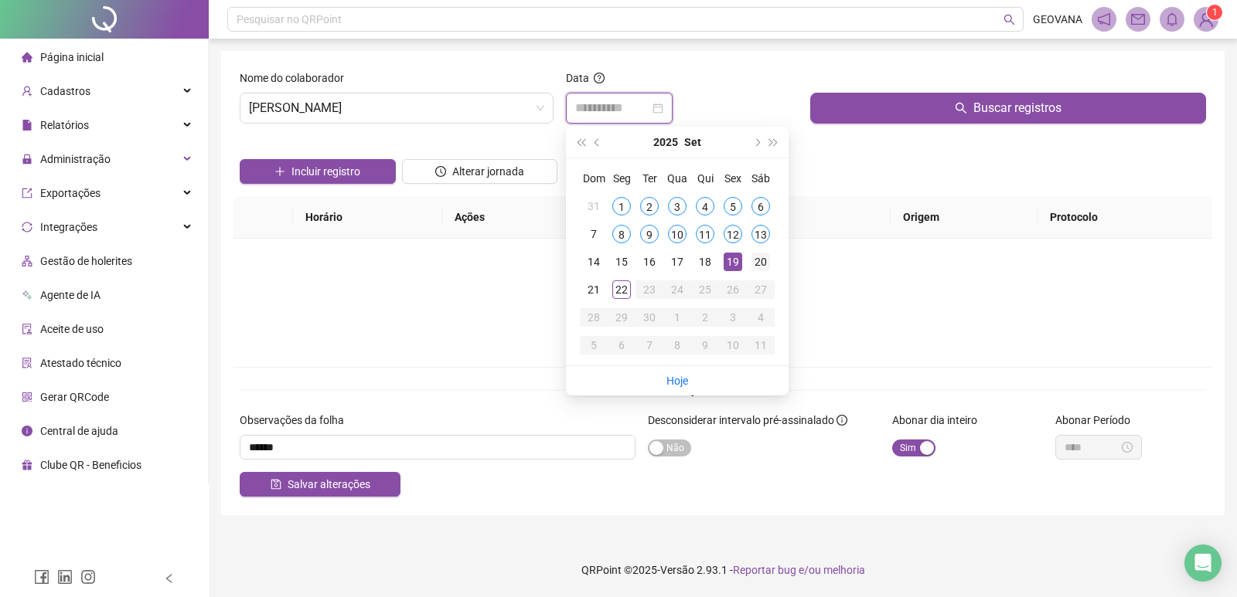
type input "**********"
click at [756, 257] on div "20" at bounding box center [760, 262] width 19 height 19
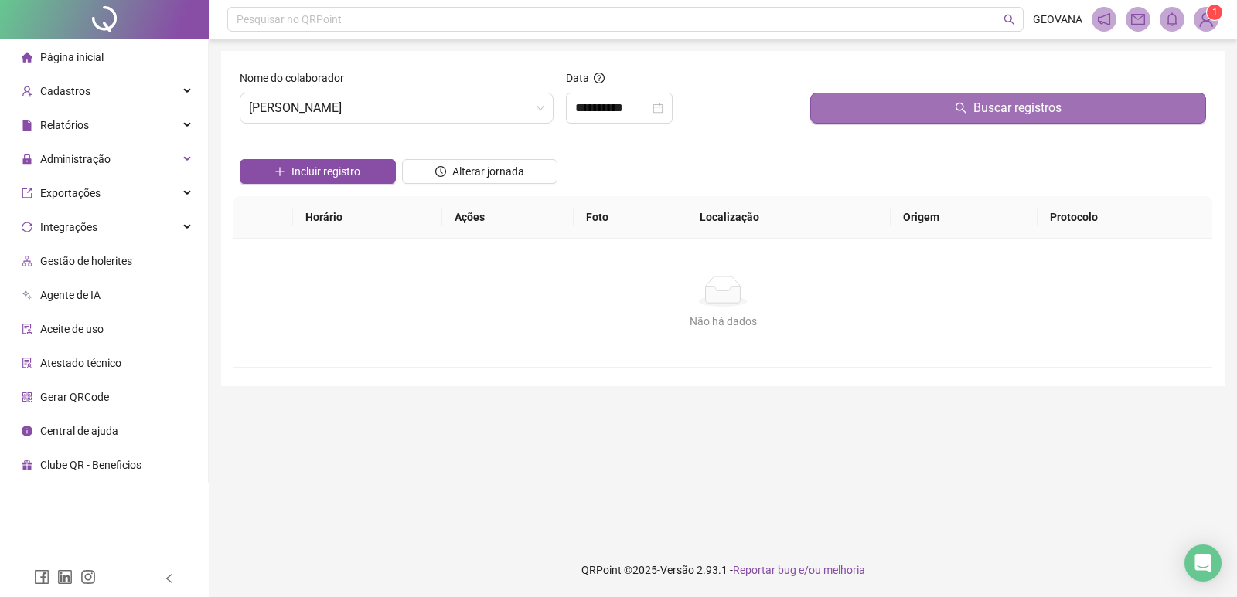
click at [845, 111] on button "Buscar registros" at bounding box center [1008, 108] width 396 height 31
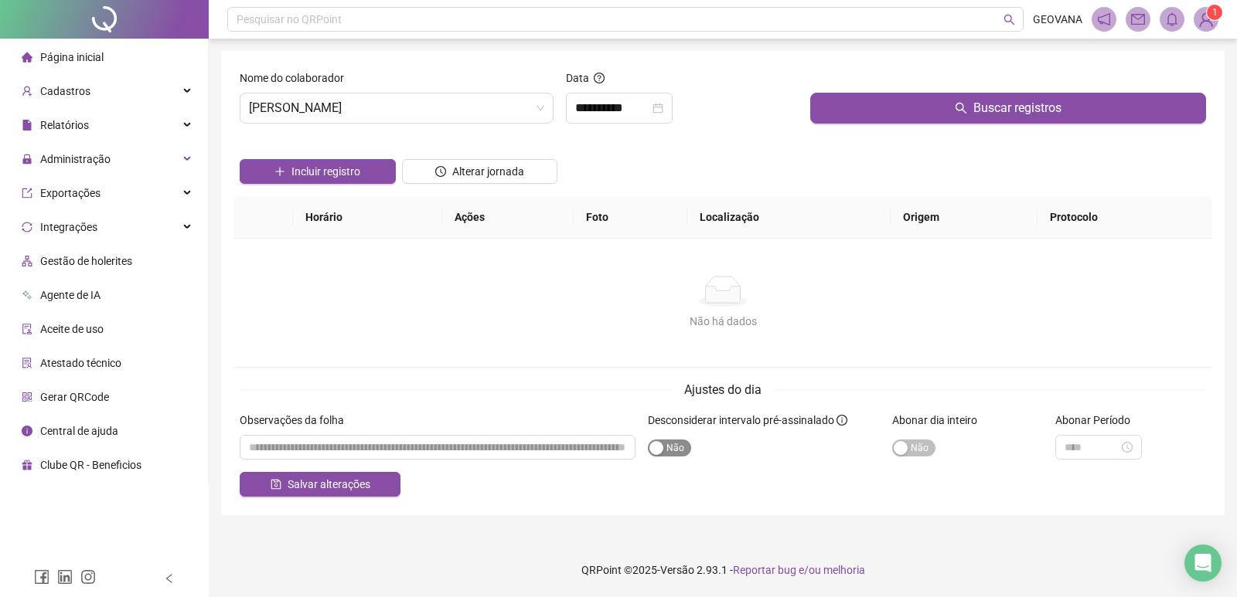
drag, startPoint x: 926, startPoint y: 449, endPoint x: 680, endPoint y: 446, distance: 245.8
click at [925, 449] on span "Sim Não" at bounding box center [913, 448] width 43 height 17
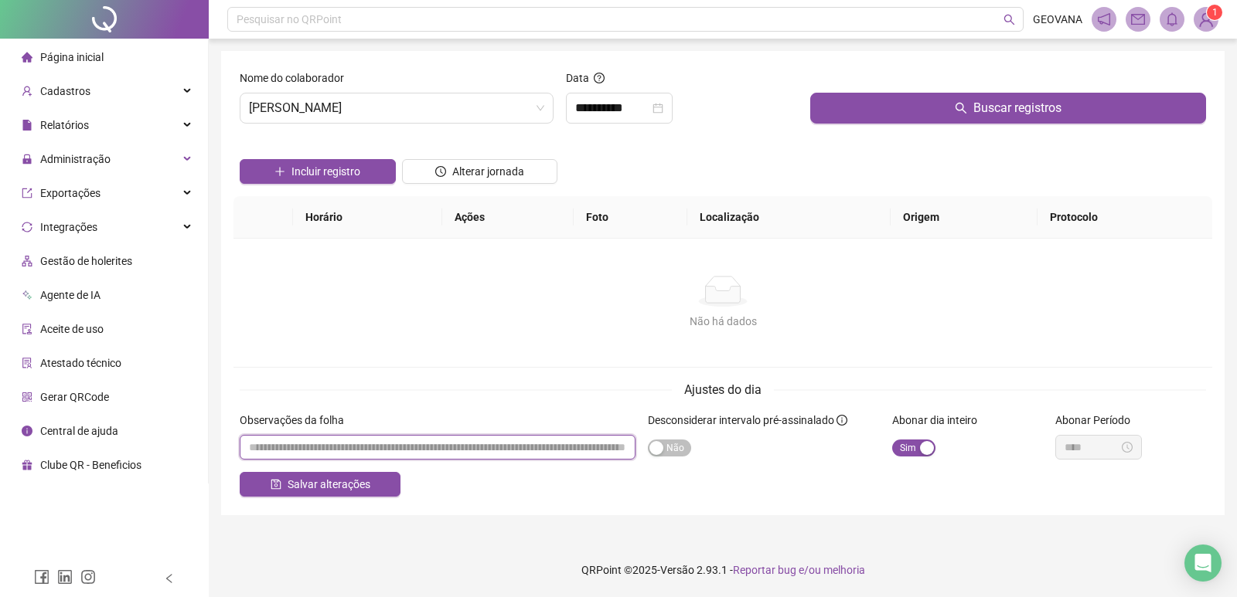
click at [355, 437] on input "textarea" at bounding box center [438, 447] width 396 height 25
type input "*"
type input "******"
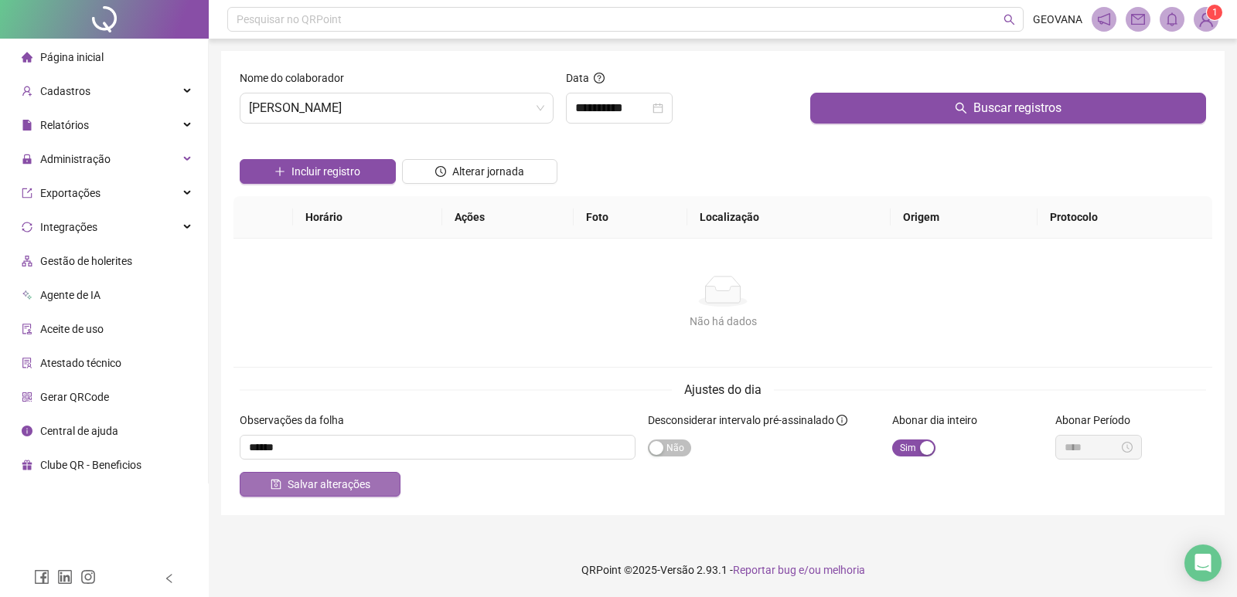
click at [346, 486] on span "Salvar alterações" at bounding box center [328, 484] width 83 height 17
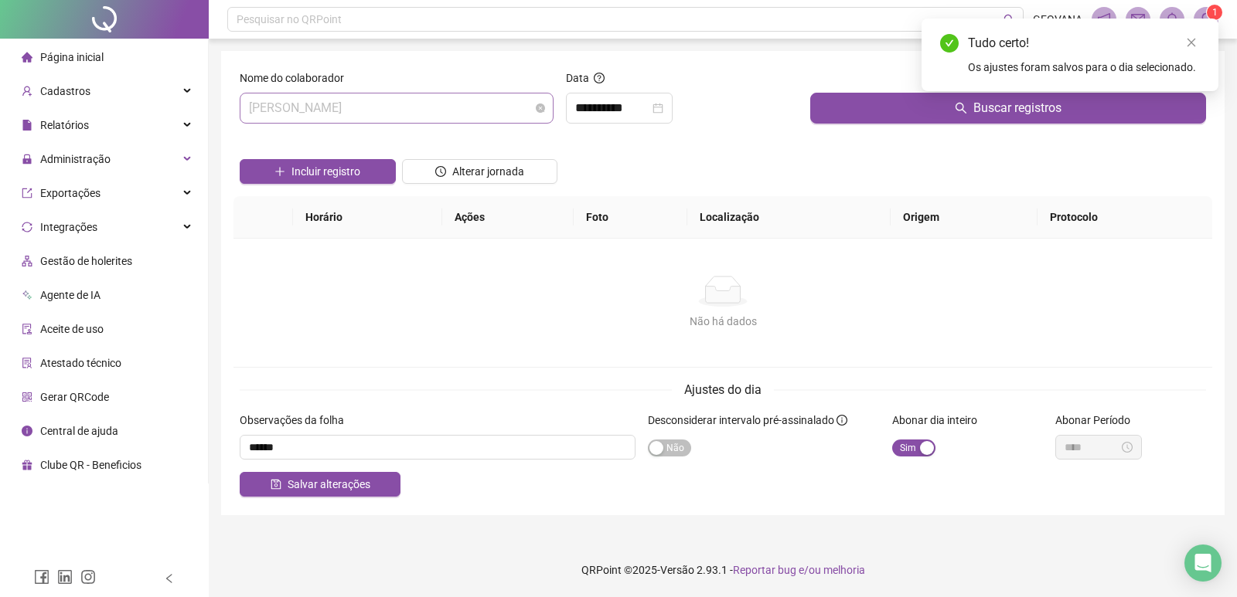
click at [411, 105] on span "[PERSON_NAME]" at bounding box center [396, 108] width 295 height 29
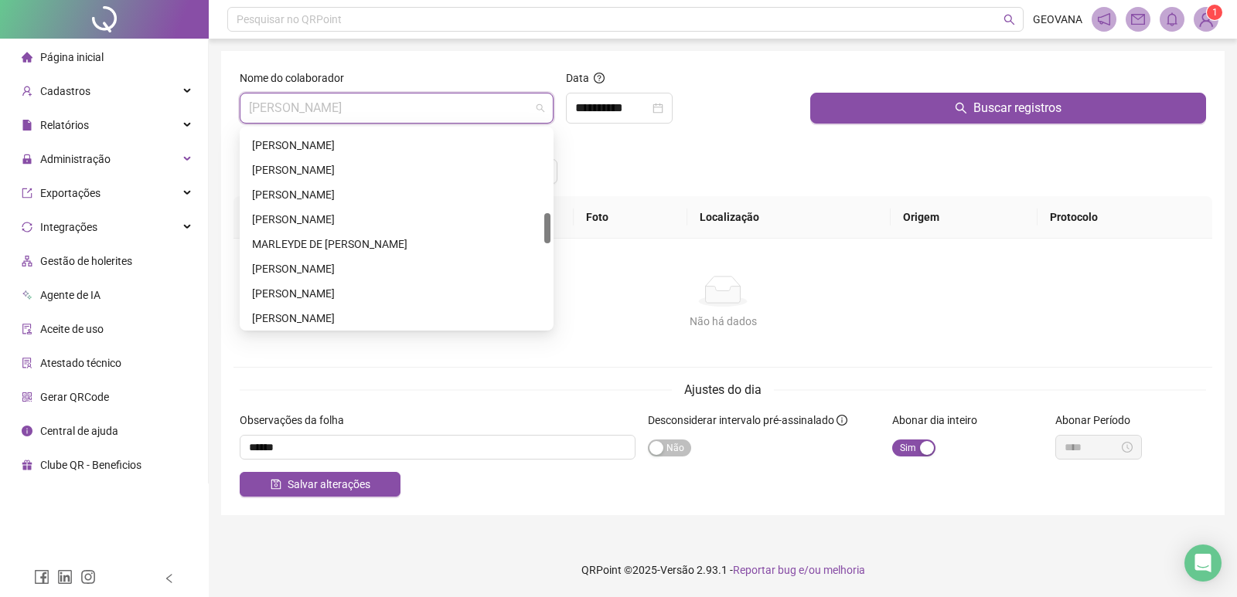
scroll to position [618, 0]
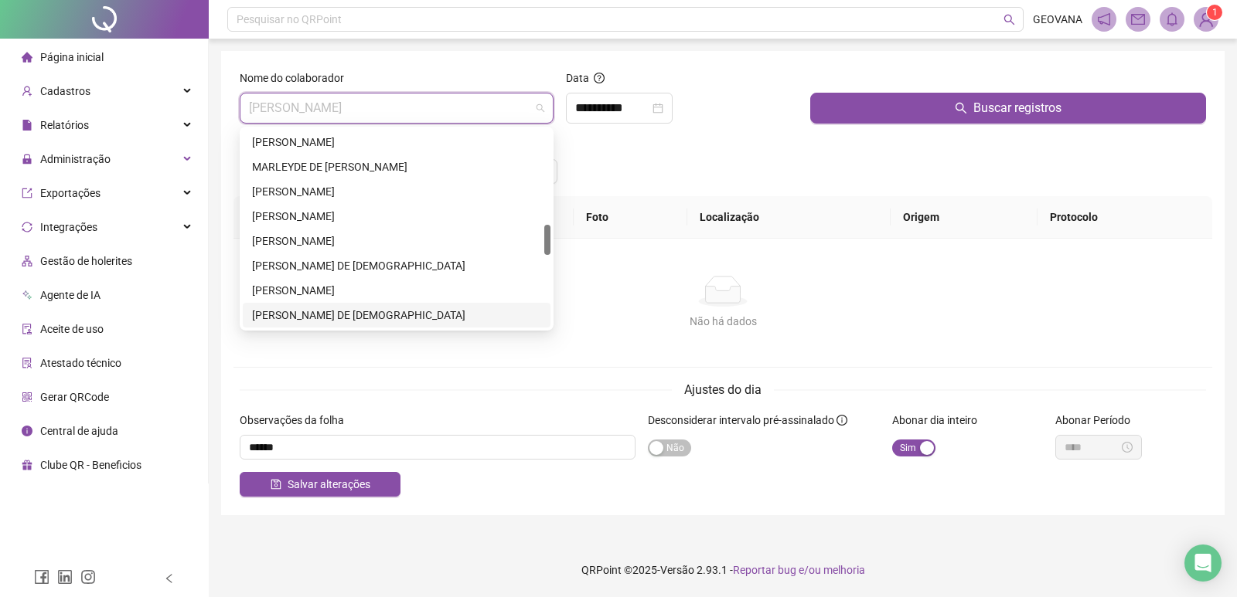
click at [284, 307] on div "[PERSON_NAME] DE [DEMOGRAPHIC_DATA]" at bounding box center [396, 315] width 289 height 17
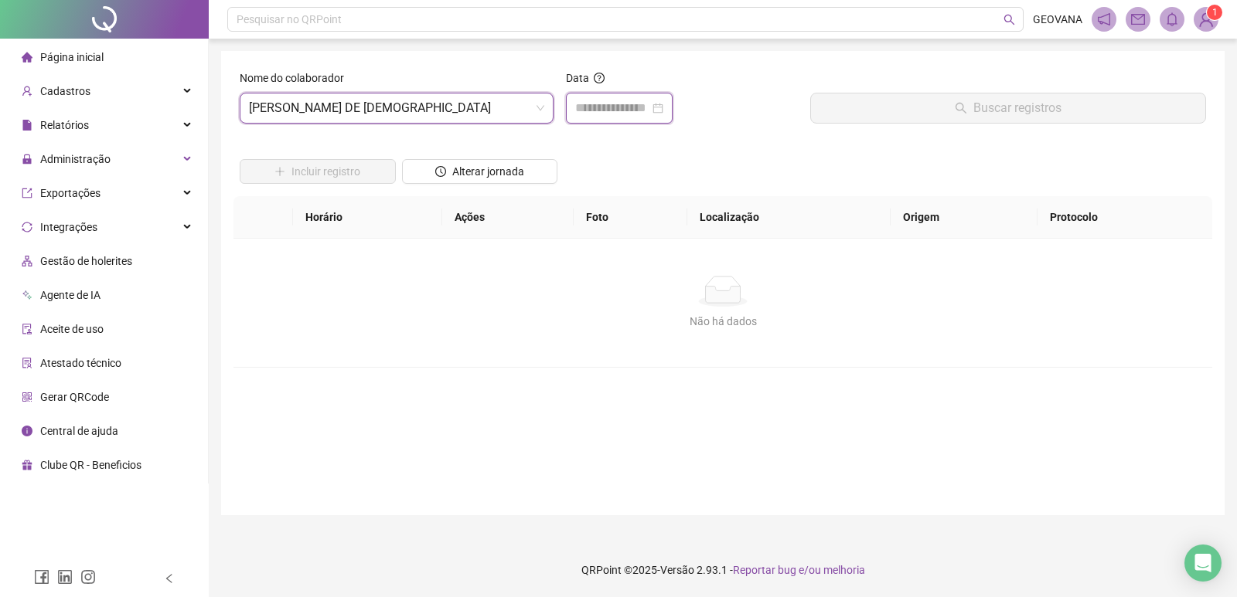
click at [607, 108] on input at bounding box center [612, 108] width 74 height 19
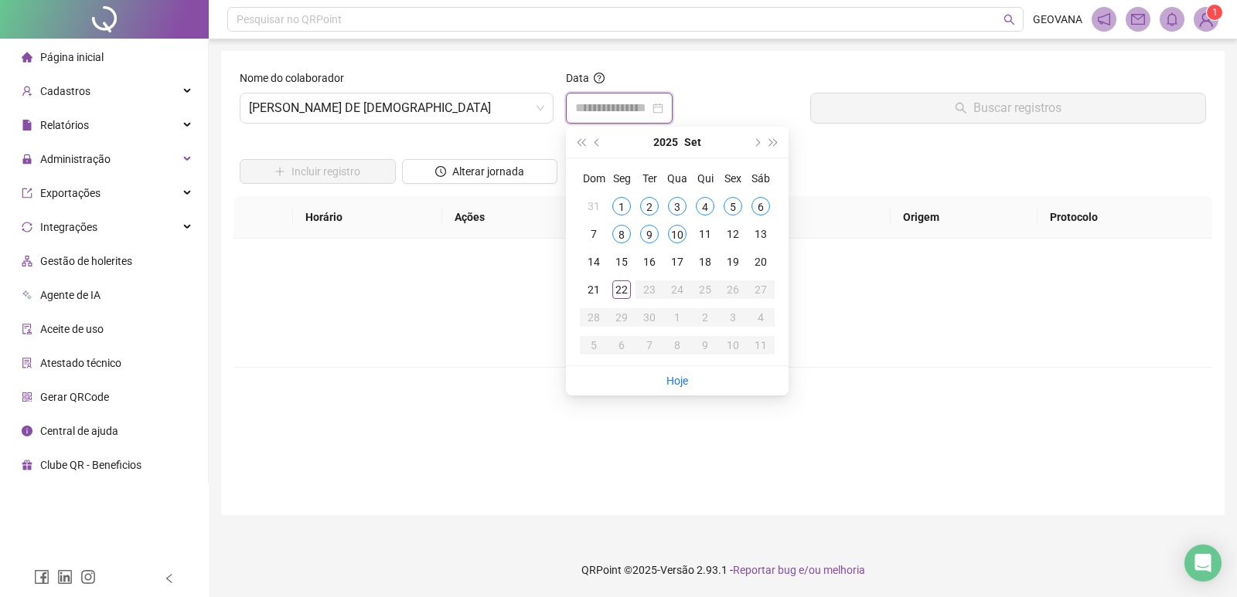
type input "**********"
click at [754, 268] on div "20" at bounding box center [760, 262] width 19 height 19
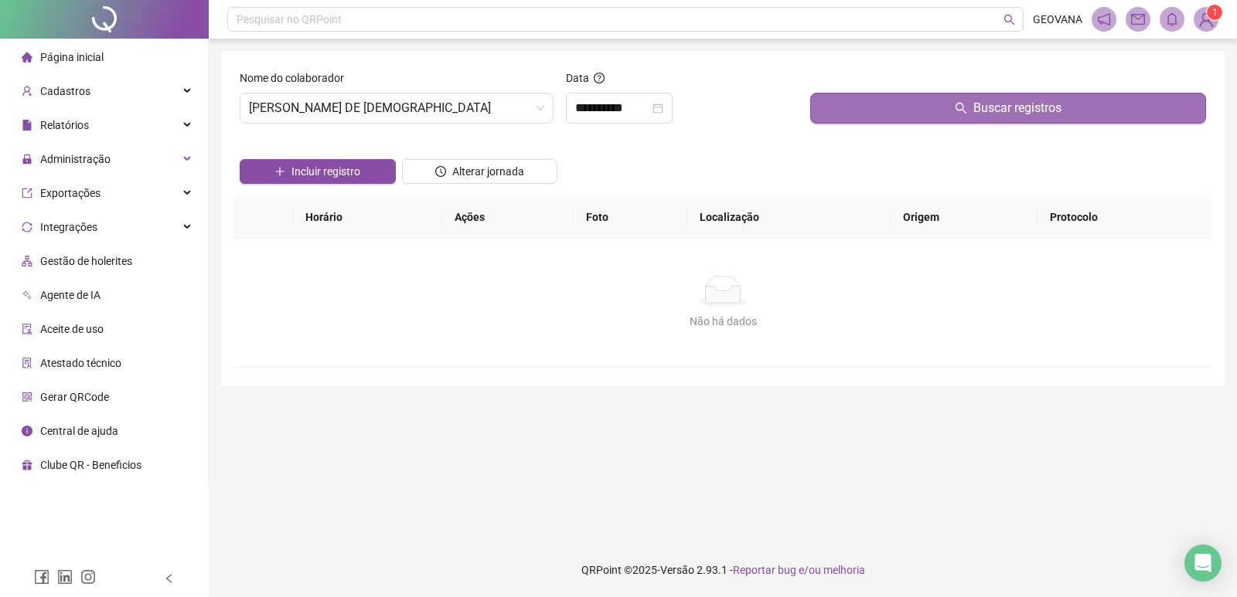
click at [845, 117] on button "Buscar registros" at bounding box center [1008, 108] width 396 height 31
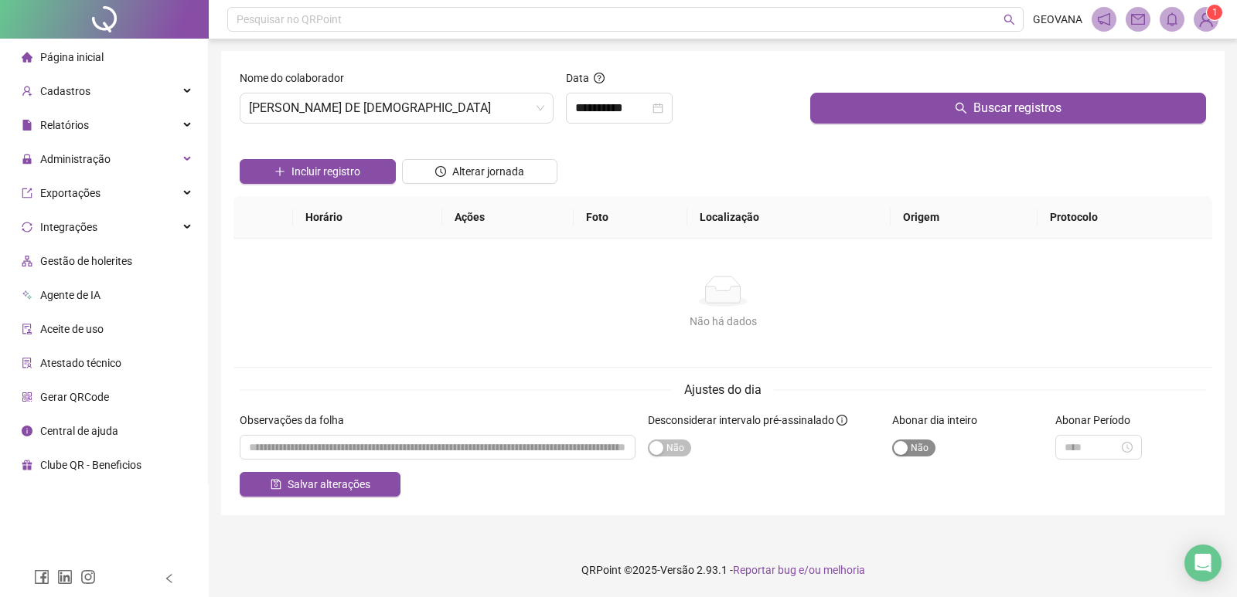
click at [924, 444] on span "Sim Não" at bounding box center [913, 448] width 43 height 17
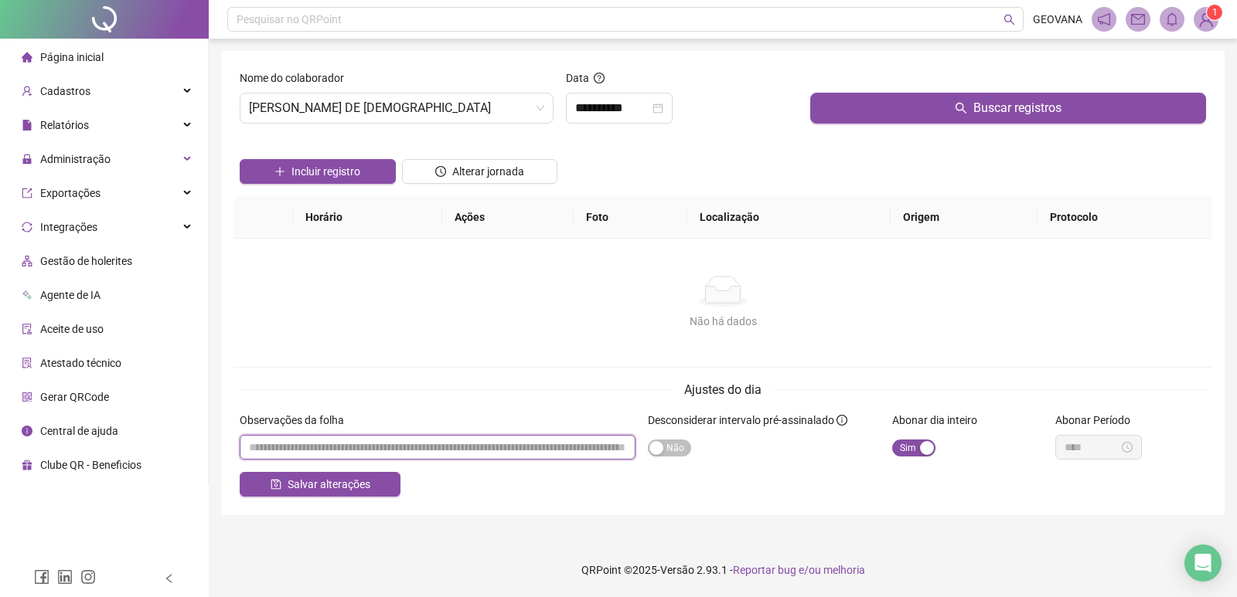
click at [285, 456] on input "textarea" at bounding box center [438, 447] width 396 height 25
type input "******"
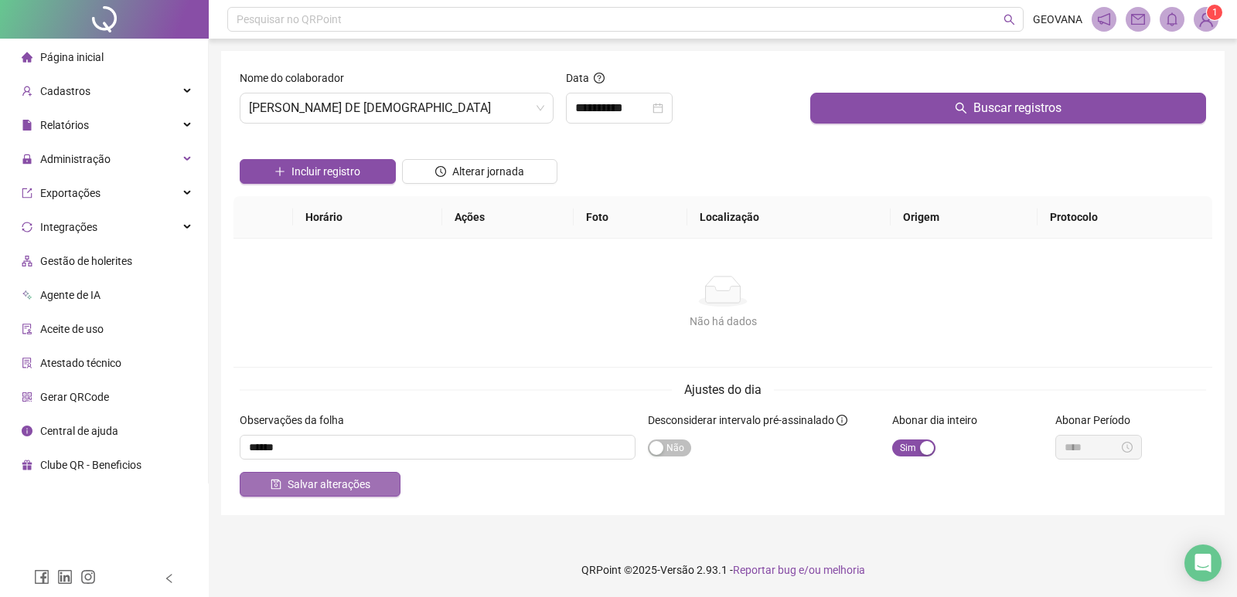
click at [293, 490] on span "Salvar alterações" at bounding box center [328, 484] width 83 height 17
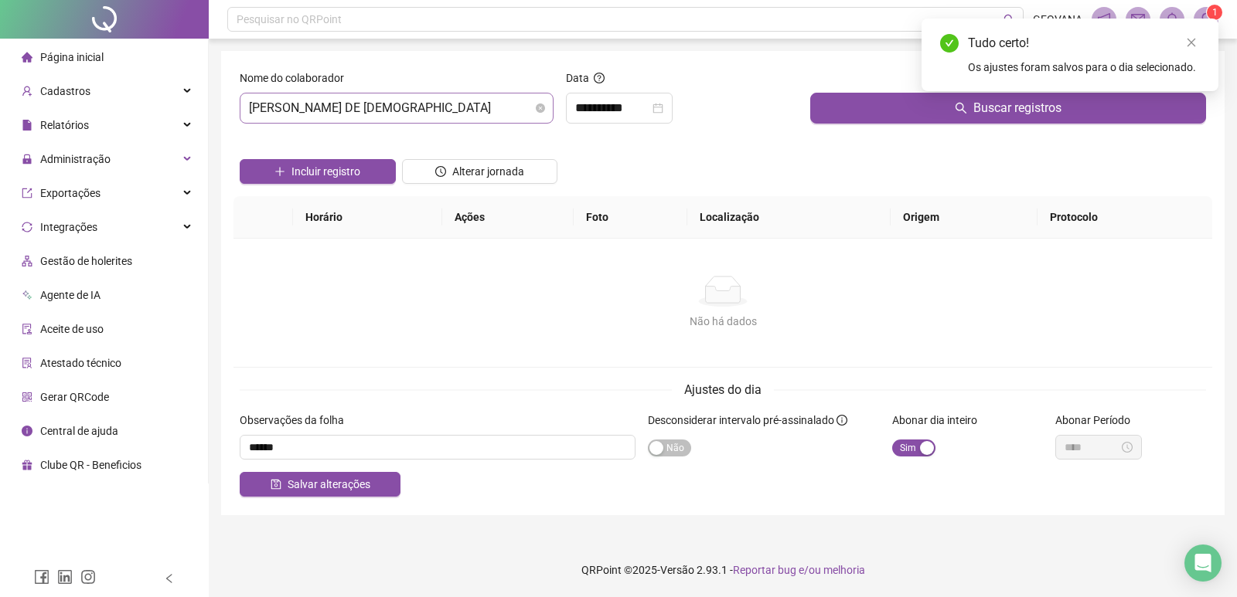
click at [308, 114] on span "[PERSON_NAME] DE [DEMOGRAPHIC_DATA]" at bounding box center [396, 108] width 295 height 29
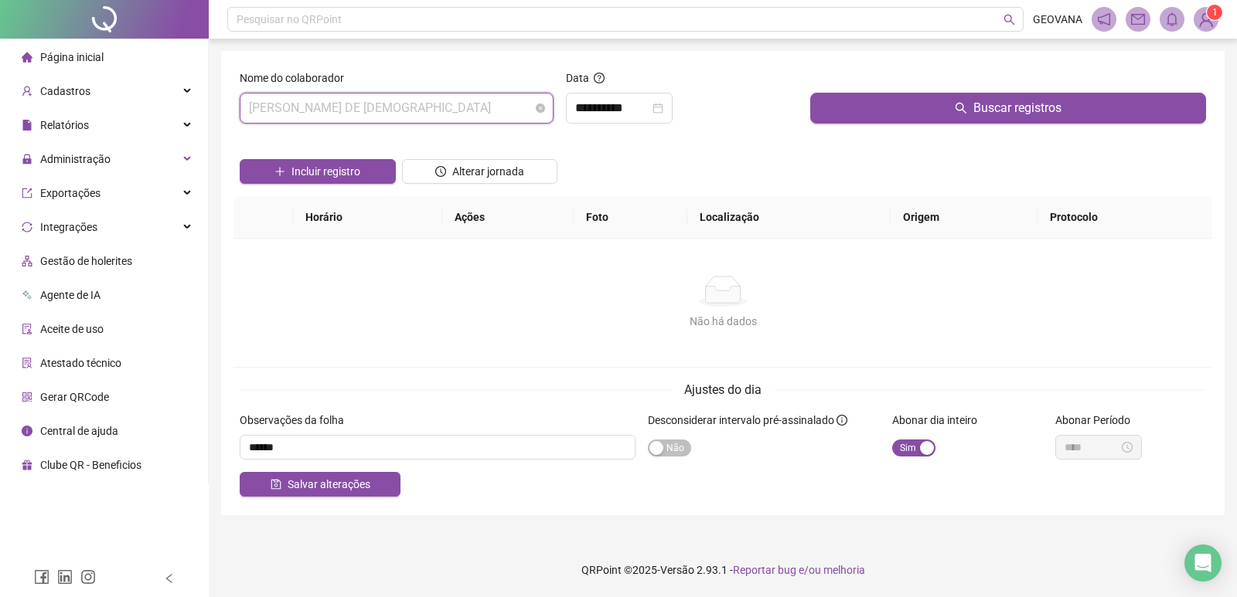
click at [372, 119] on span "[PERSON_NAME] DE [DEMOGRAPHIC_DATA]" at bounding box center [396, 108] width 295 height 29
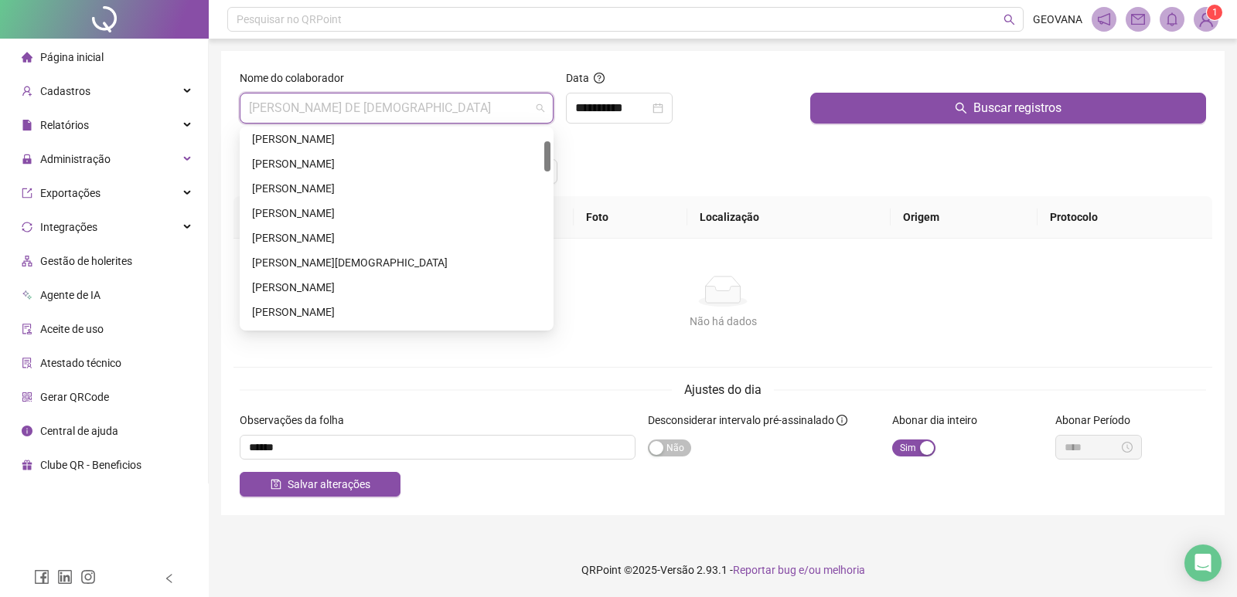
scroll to position [0, 0]
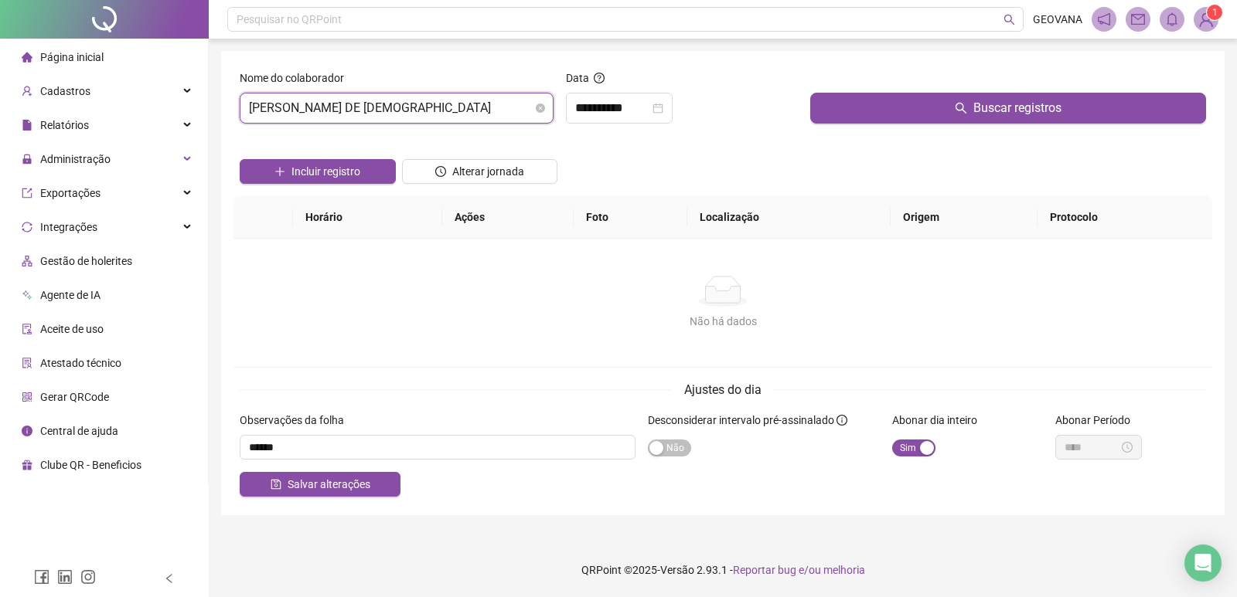
click at [331, 97] on span "[PERSON_NAME] DE [DEMOGRAPHIC_DATA]" at bounding box center [396, 108] width 295 height 29
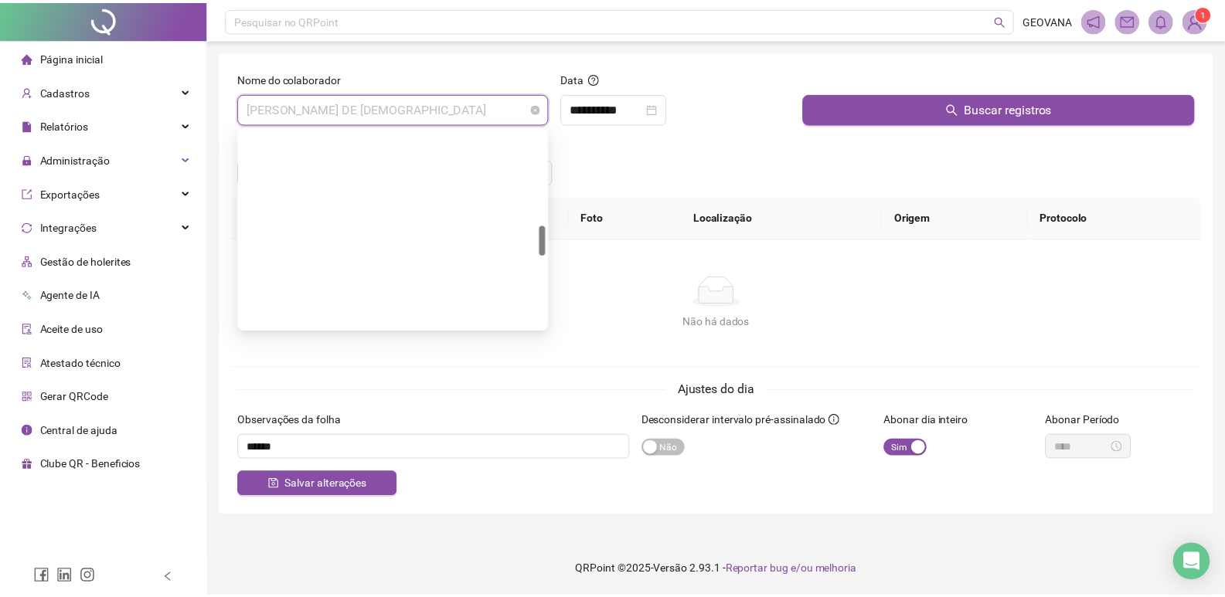
scroll to position [618, 0]
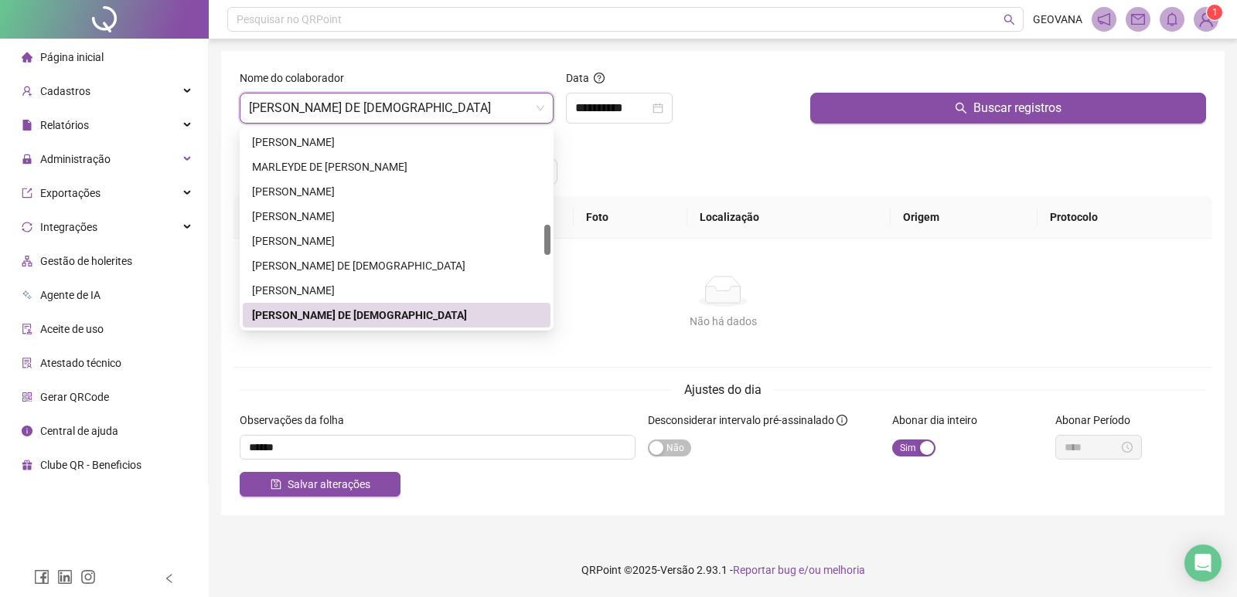
click at [85, 57] on span "Página inicial" at bounding box center [71, 57] width 63 height 12
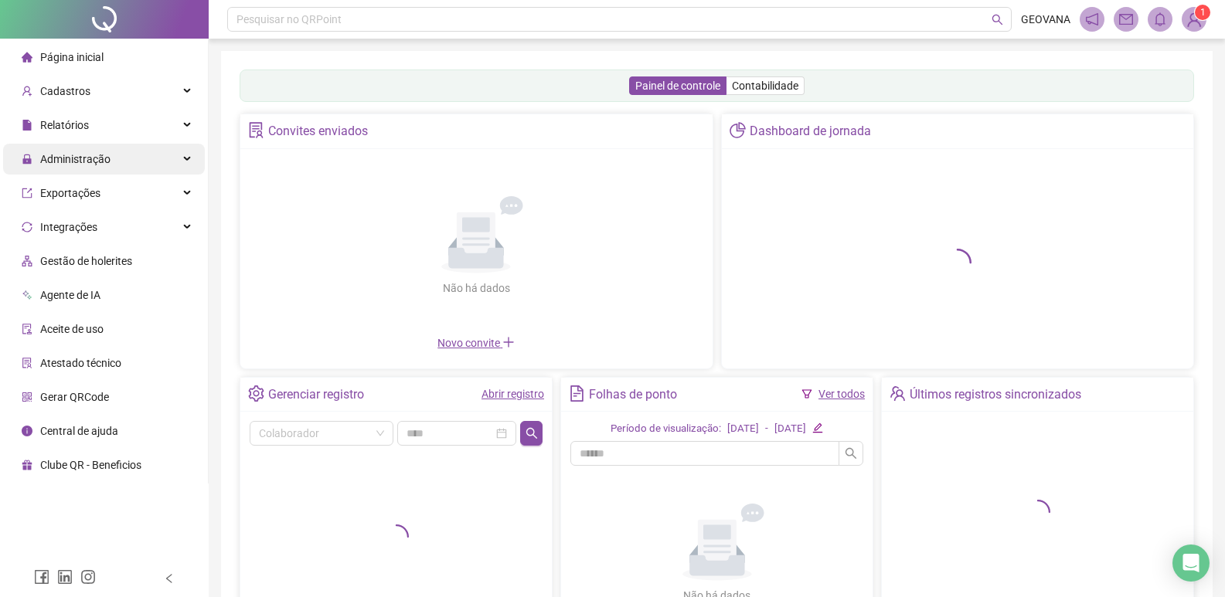
click at [99, 158] on span "Administração" at bounding box center [75, 159] width 70 height 12
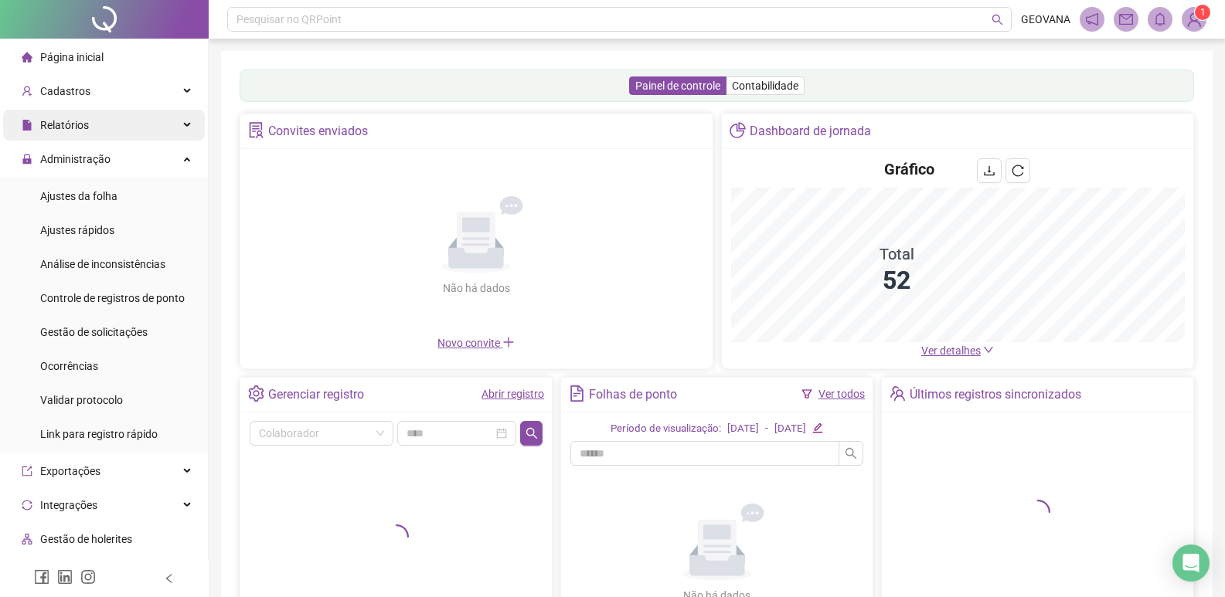
click at [114, 128] on div "Relatórios" at bounding box center [104, 125] width 202 height 31
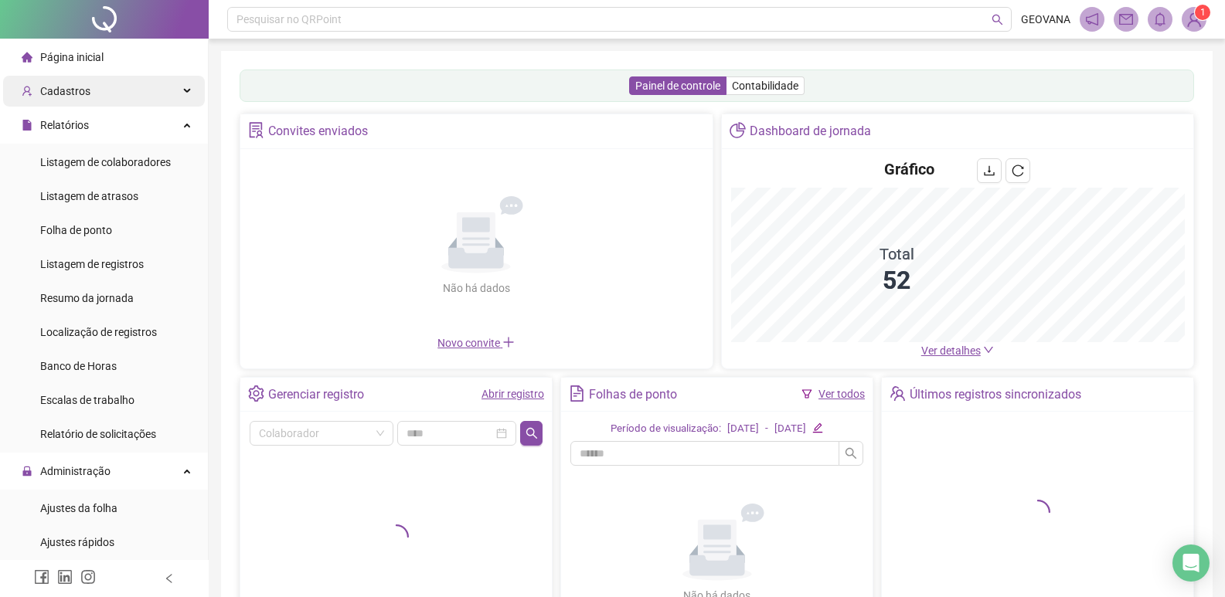
click at [86, 90] on span "Cadastros" at bounding box center [65, 91] width 50 height 12
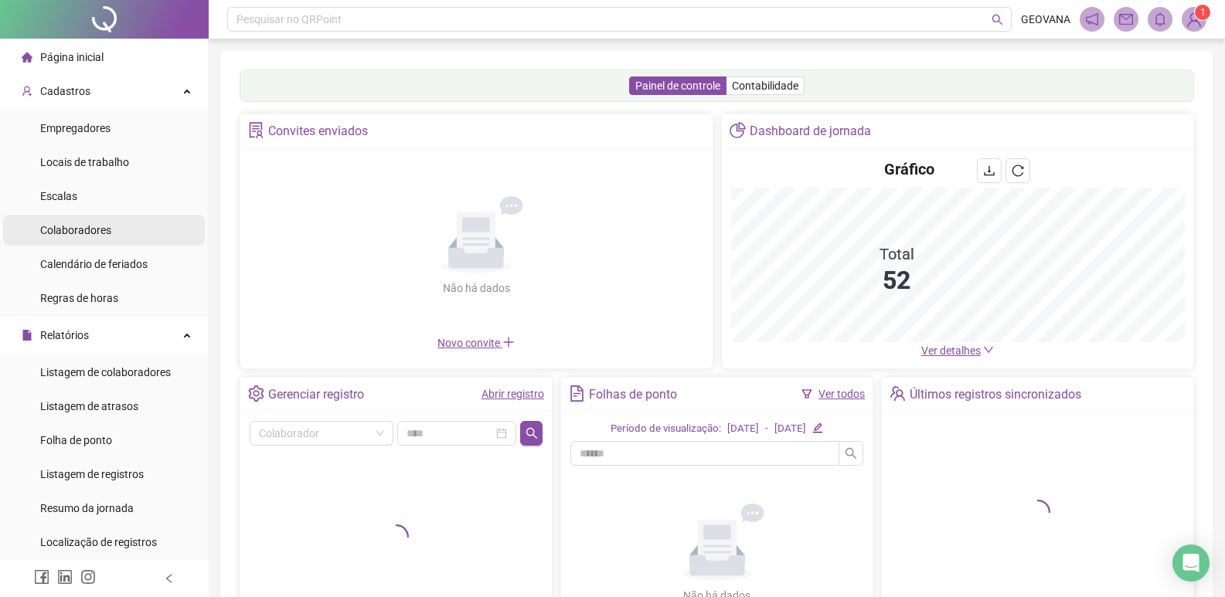
click at [87, 237] on div "Colaboradores" at bounding box center [75, 230] width 71 height 31
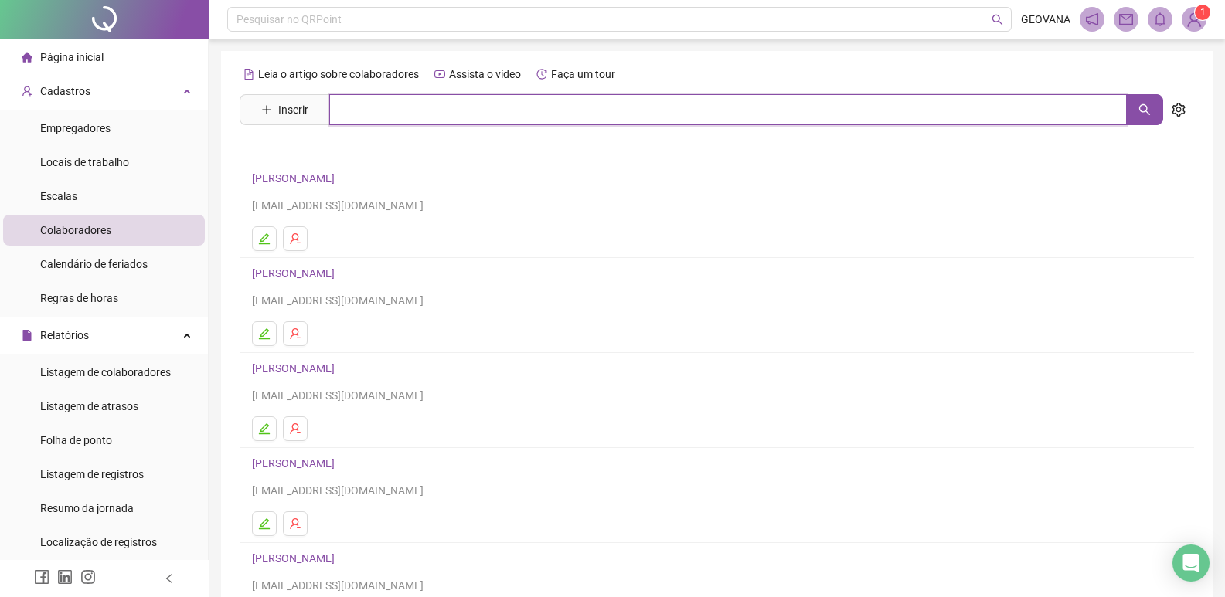
click at [363, 105] on input "text" at bounding box center [728, 109] width 798 height 31
type input "*******"
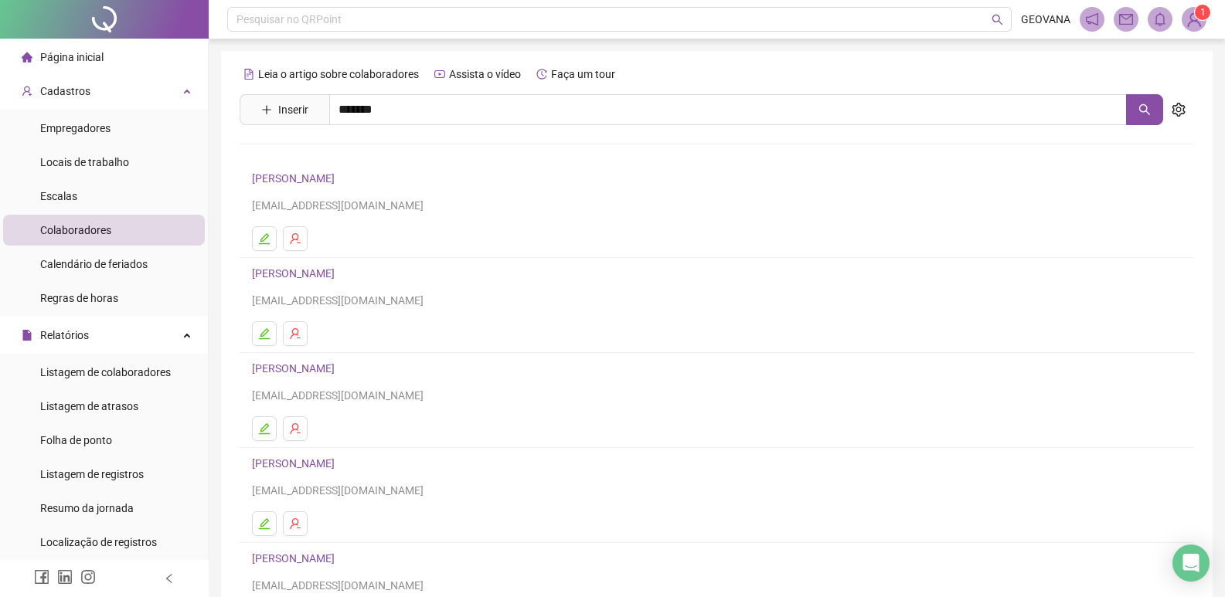
click at [313, 149] on link "[PERSON_NAME]" at bounding box center [309, 155] width 83 height 12
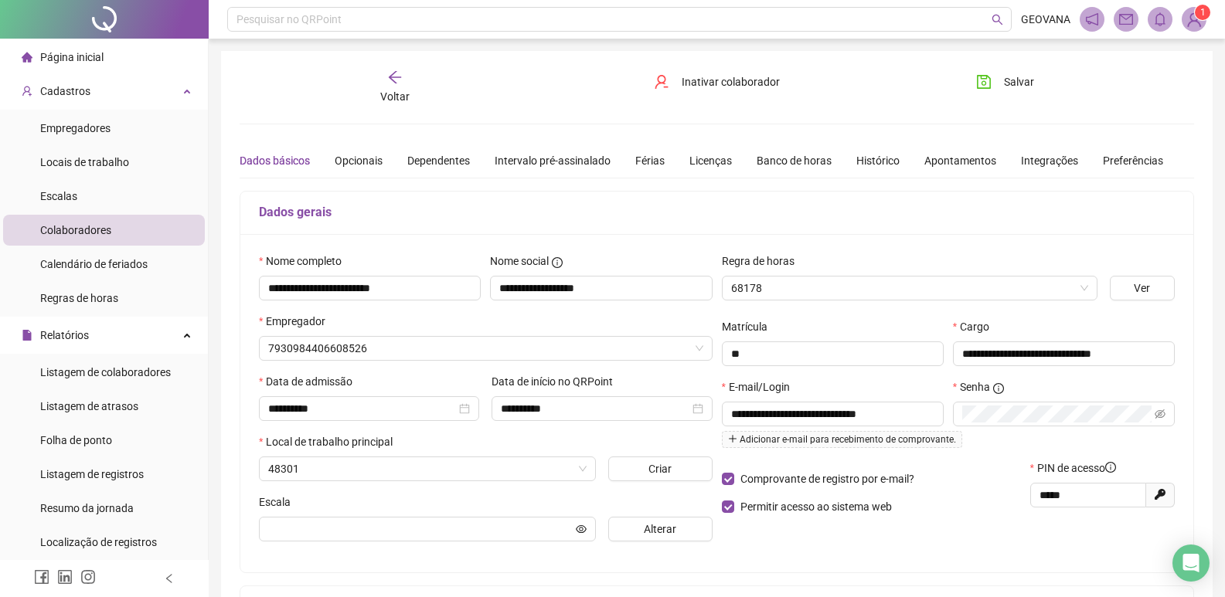
type input "**********"
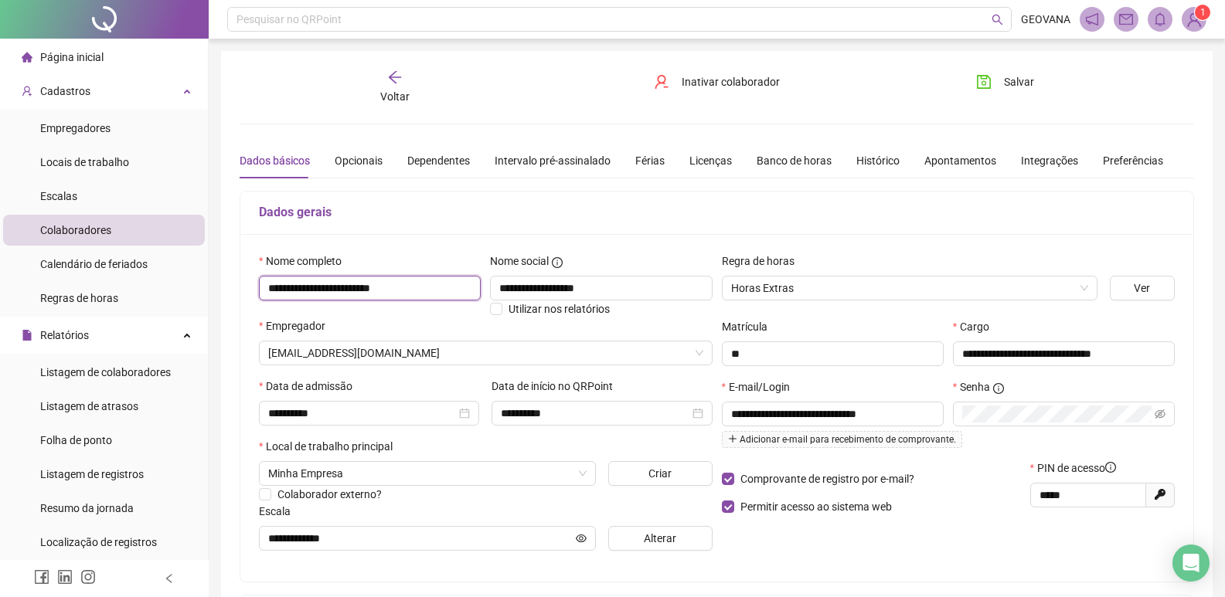
click at [376, 295] on input "**********" at bounding box center [370, 288] width 222 height 25
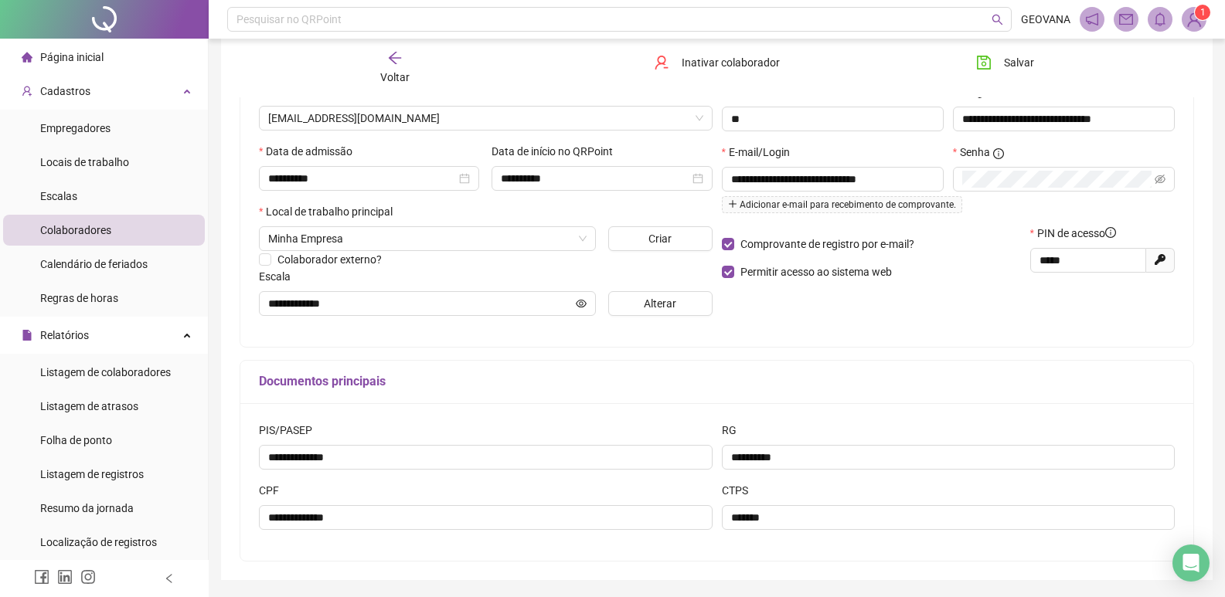
scroll to position [284, 0]
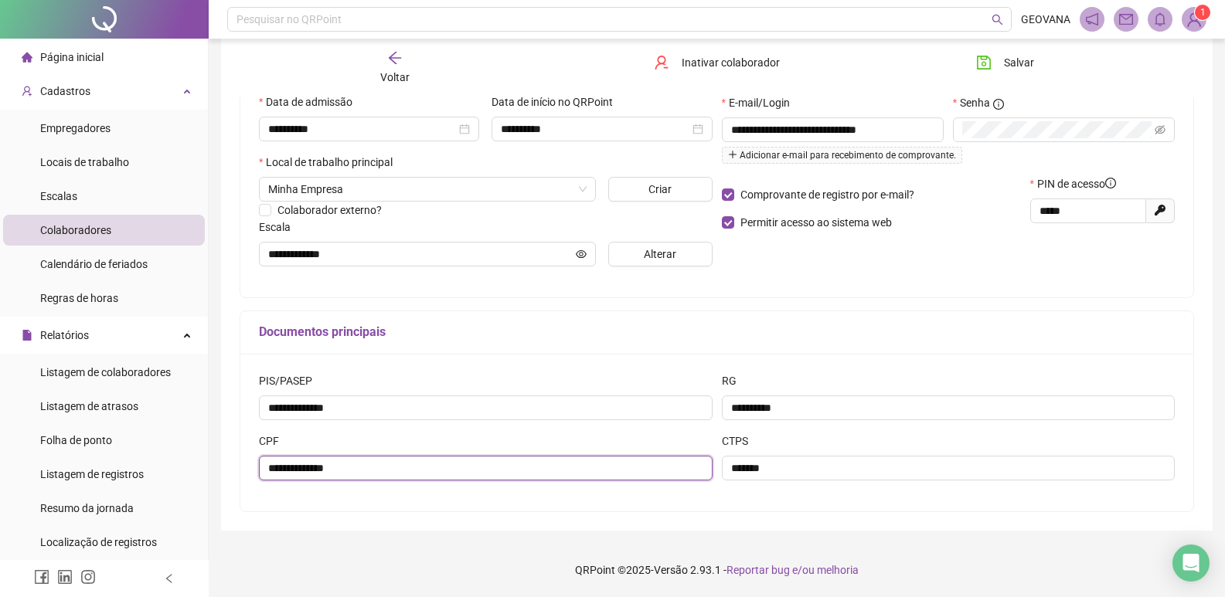
click at [304, 467] on input "**********" at bounding box center [486, 468] width 454 height 25
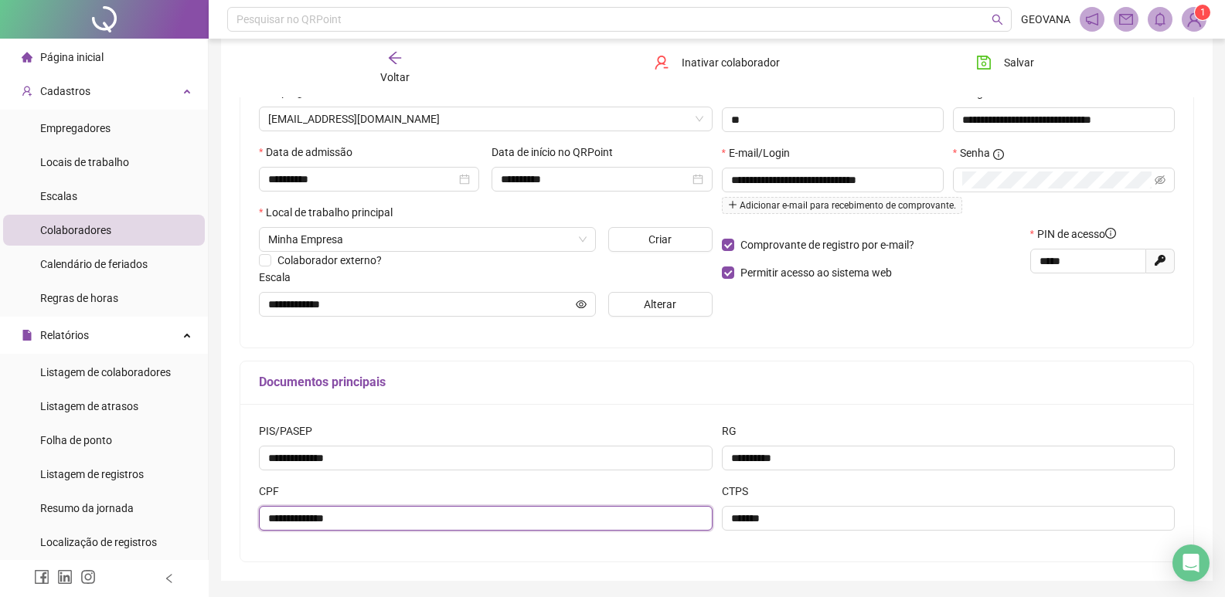
scroll to position [207, 0]
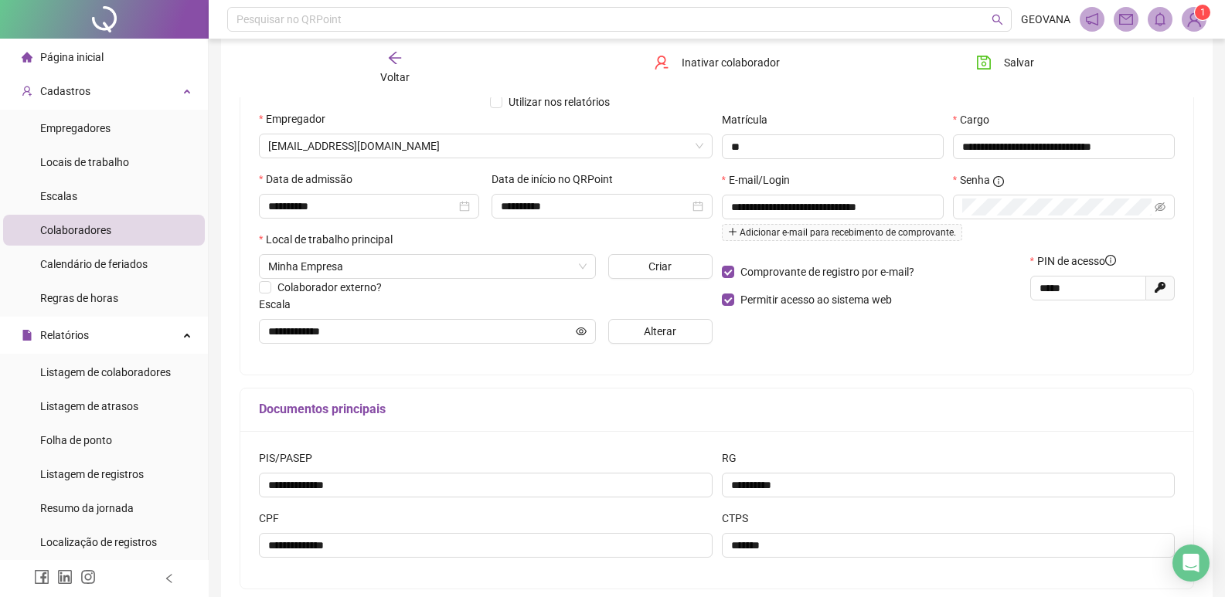
click at [397, 79] on span "Voltar" at bounding box center [394, 77] width 29 height 12
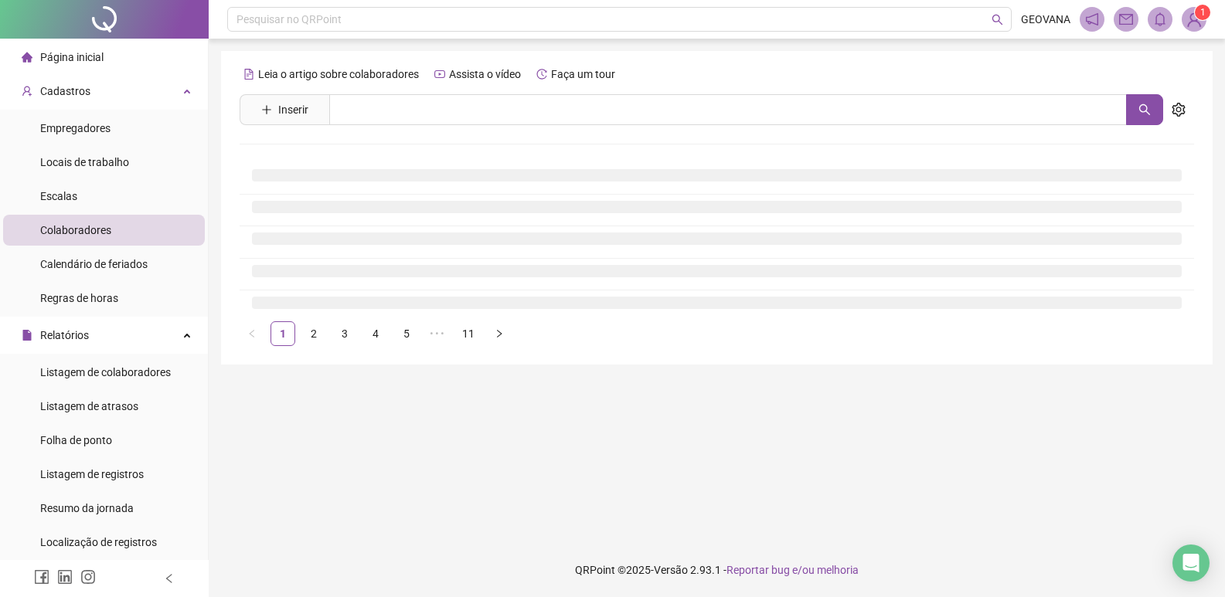
scroll to position [0, 0]
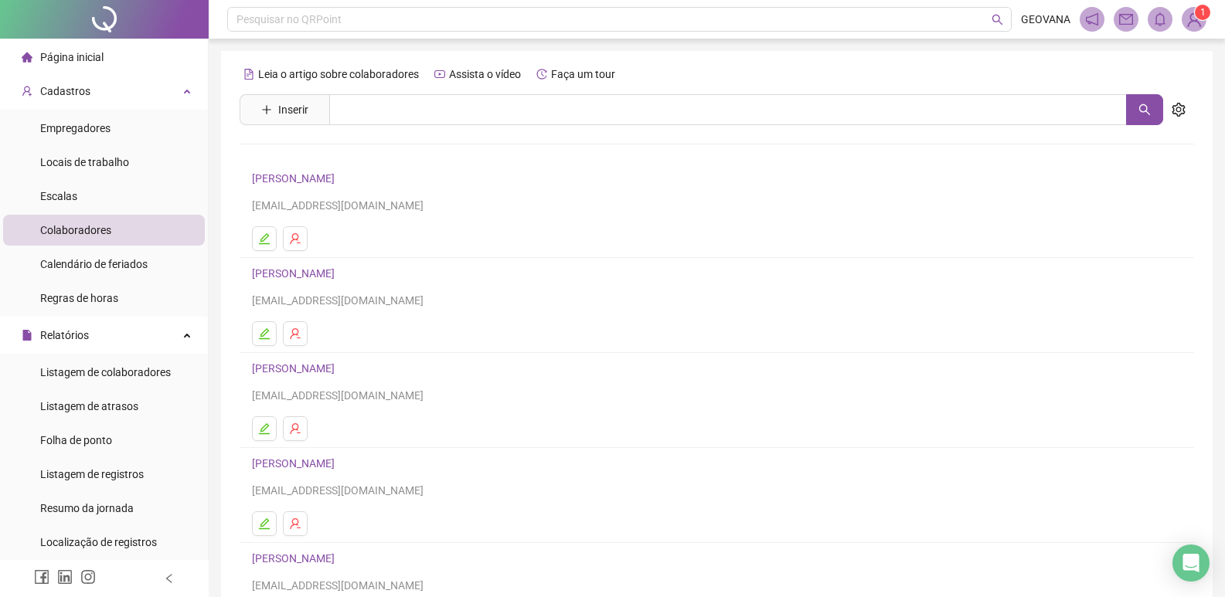
click at [107, 55] on li "Página inicial" at bounding box center [104, 57] width 202 height 31
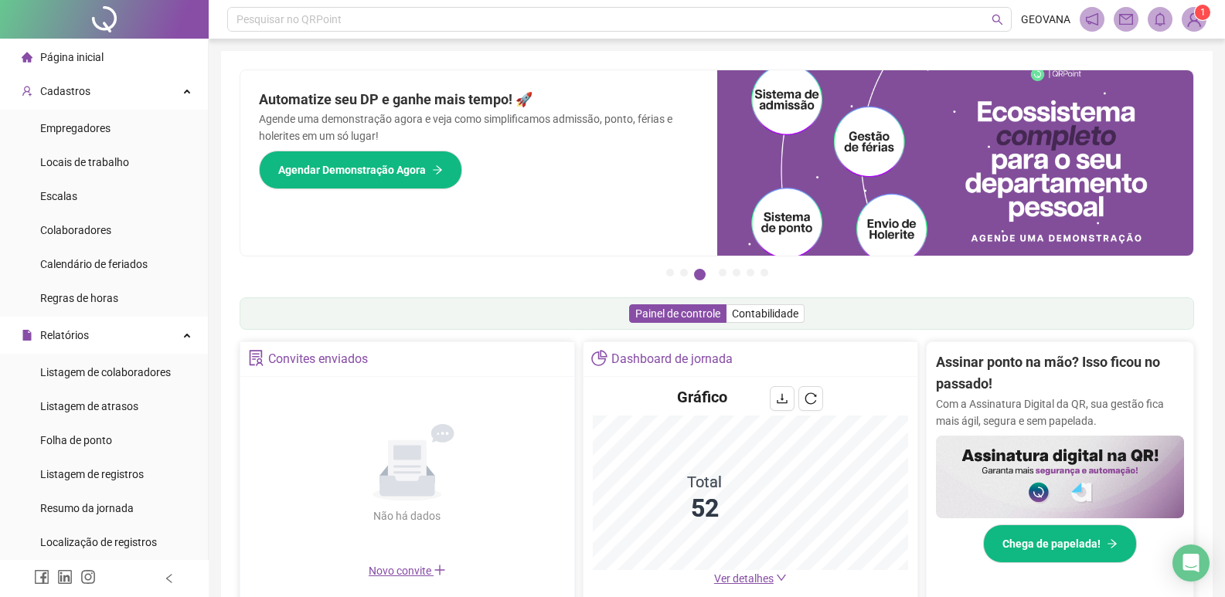
click at [74, 45] on div "Página inicial" at bounding box center [63, 57] width 82 height 31
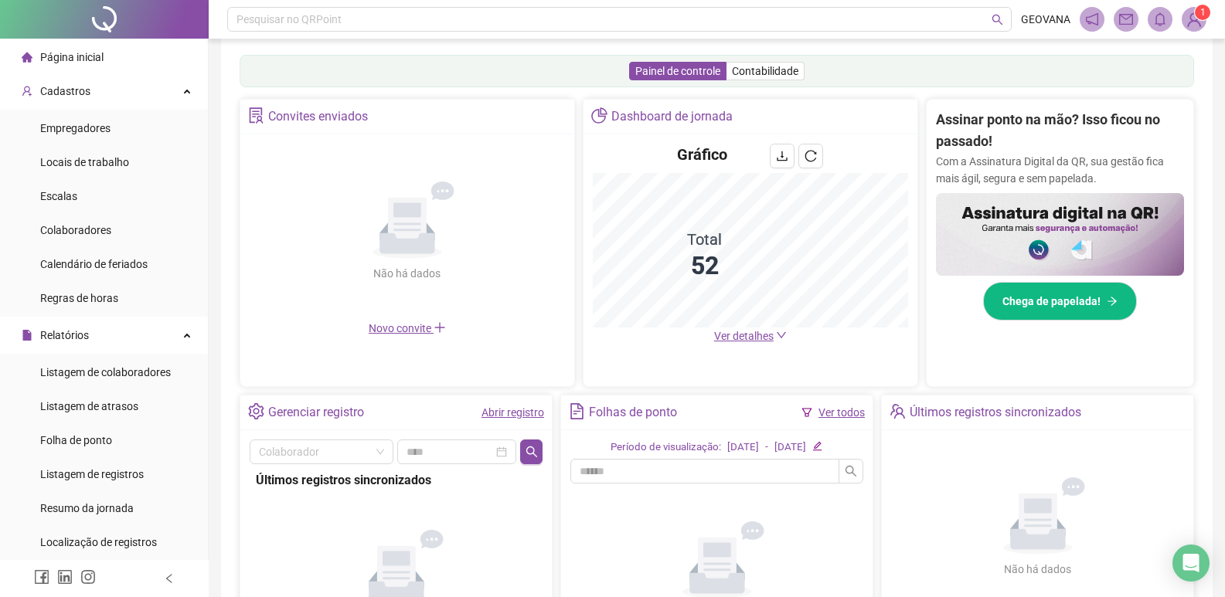
scroll to position [309, 0]
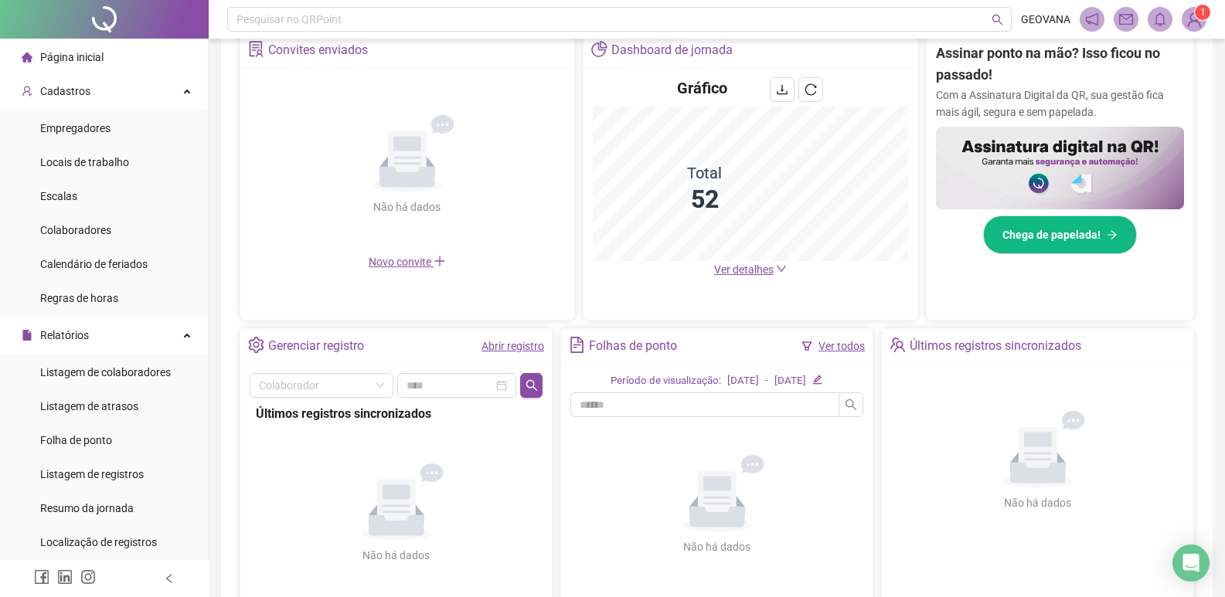
click at [538, 347] on link "Abrir registro" at bounding box center [512, 346] width 63 height 12
